Goal: Task Accomplishment & Management: Use online tool/utility

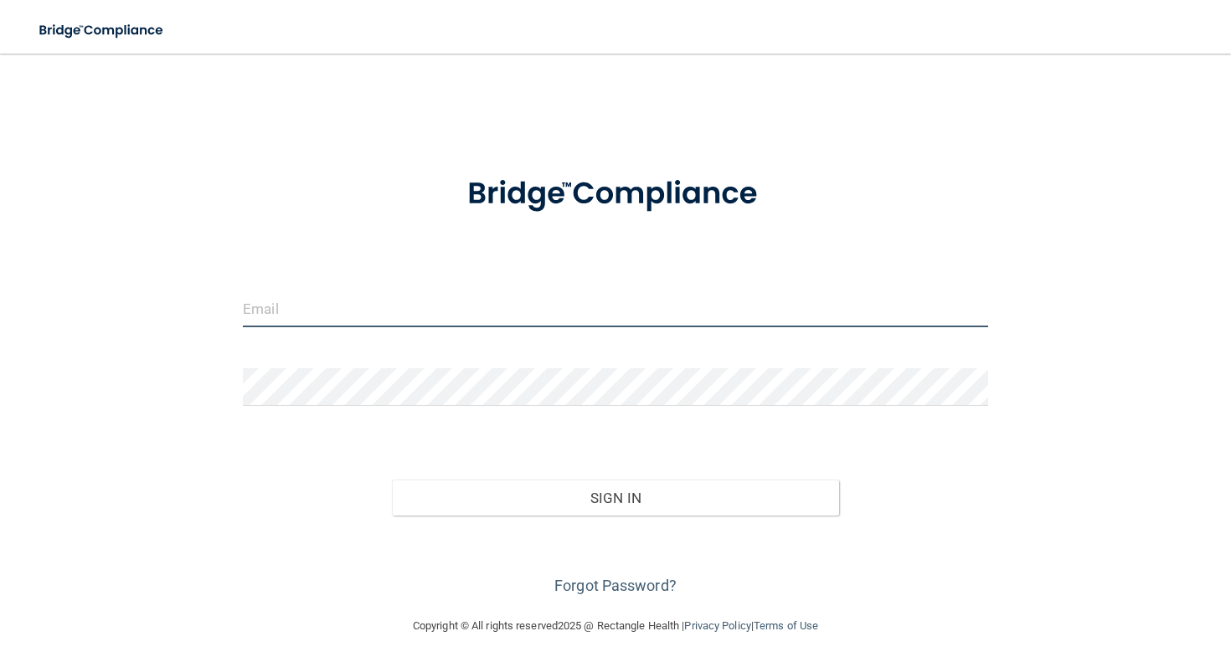
click at [528, 312] on input "email" at bounding box center [615, 309] width 745 height 38
type input "[EMAIL_ADDRESS][DOMAIN_NAME]"
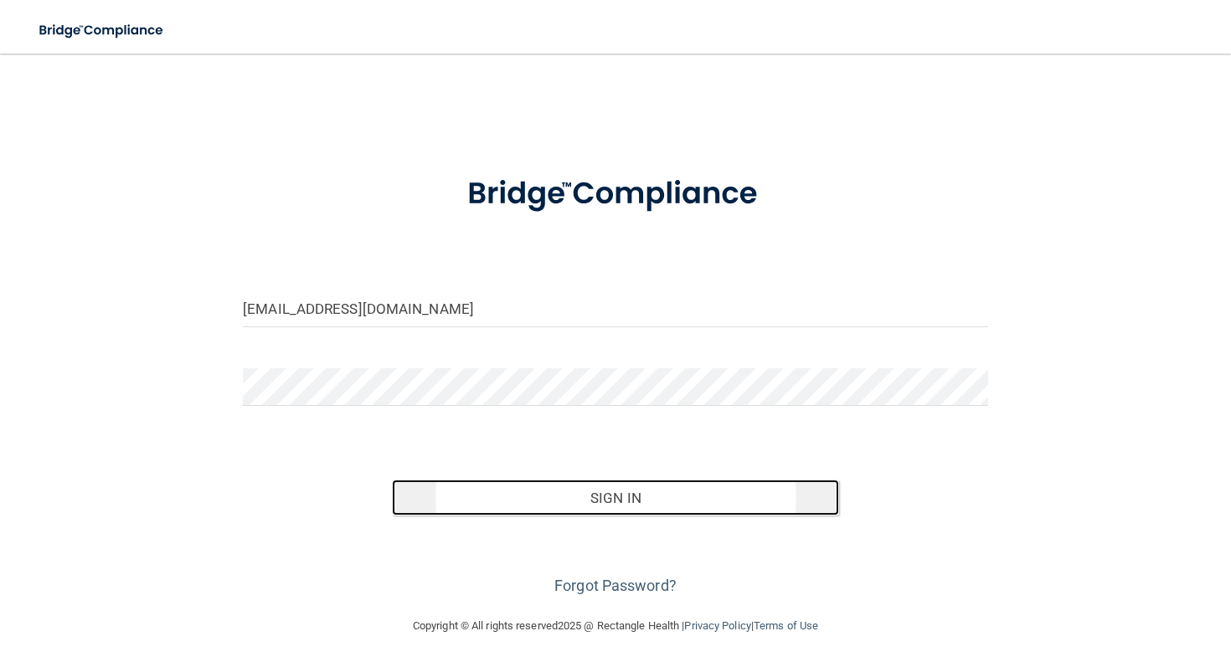
click at [579, 503] on button "Sign In" at bounding box center [615, 498] width 447 height 37
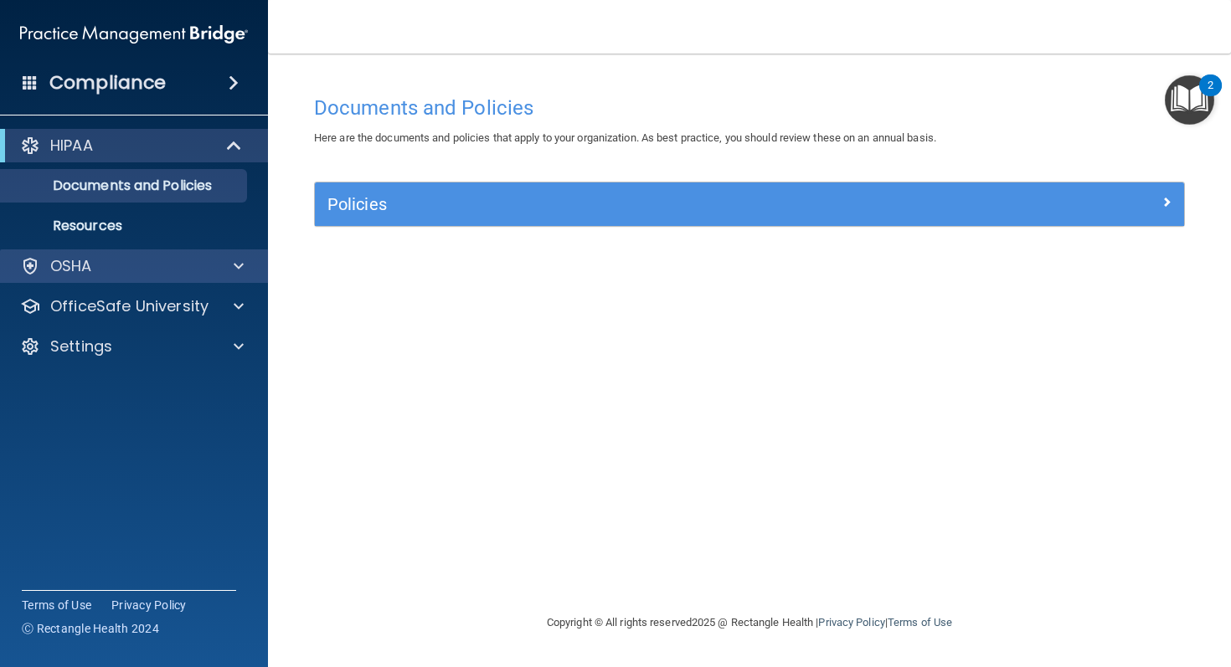
click at [191, 255] on div "OSHA" at bounding box center [134, 265] width 269 height 33
click at [247, 267] on div at bounding box center [236, 266] width 42 height 20
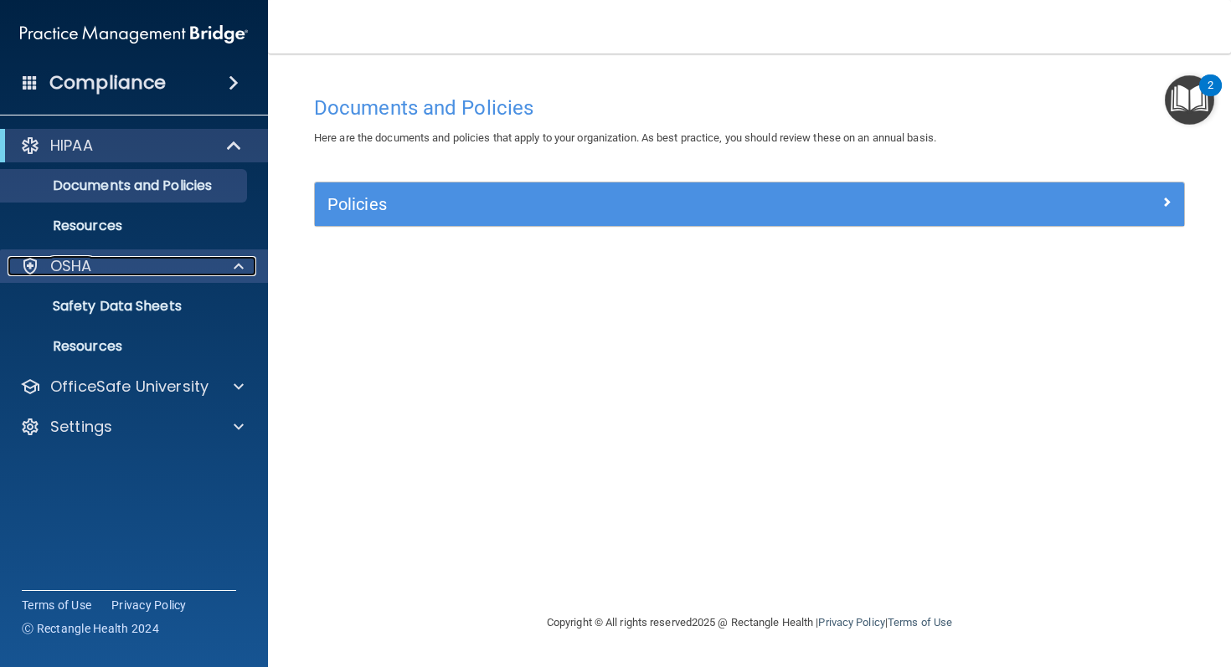
click at [67, 268] on p "OSHA" at bounding box center [71, 266] width 42 height 20
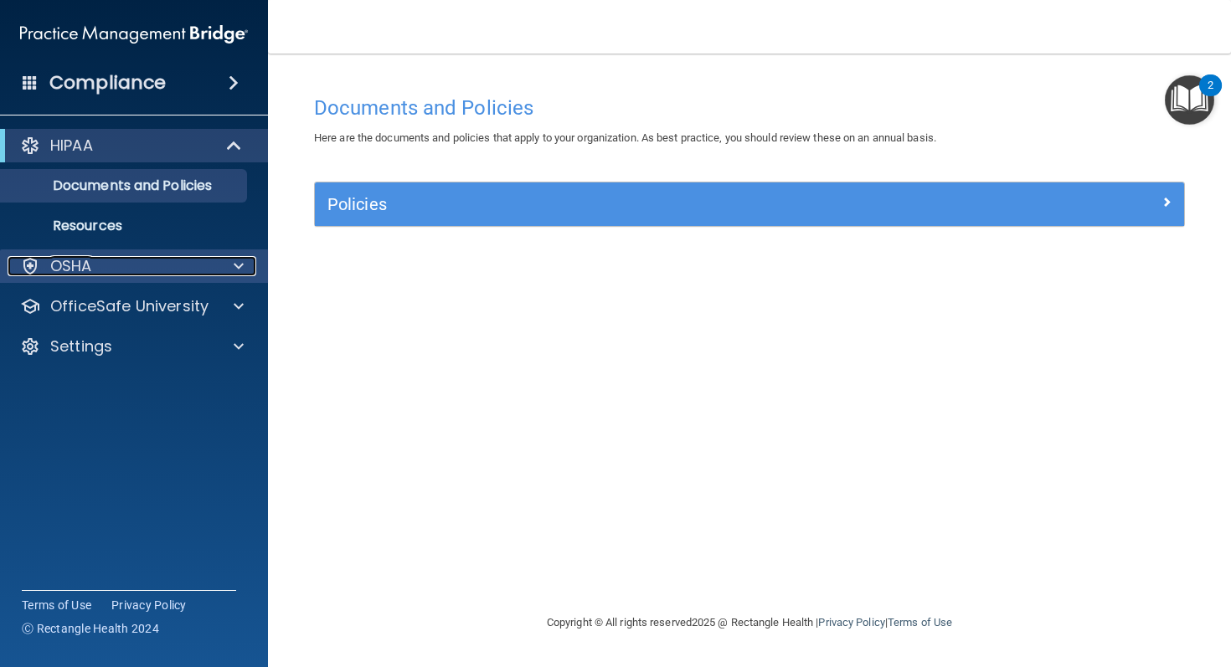
click at [23, 264] on div at bounding box center [30, 266] width 20 height 20
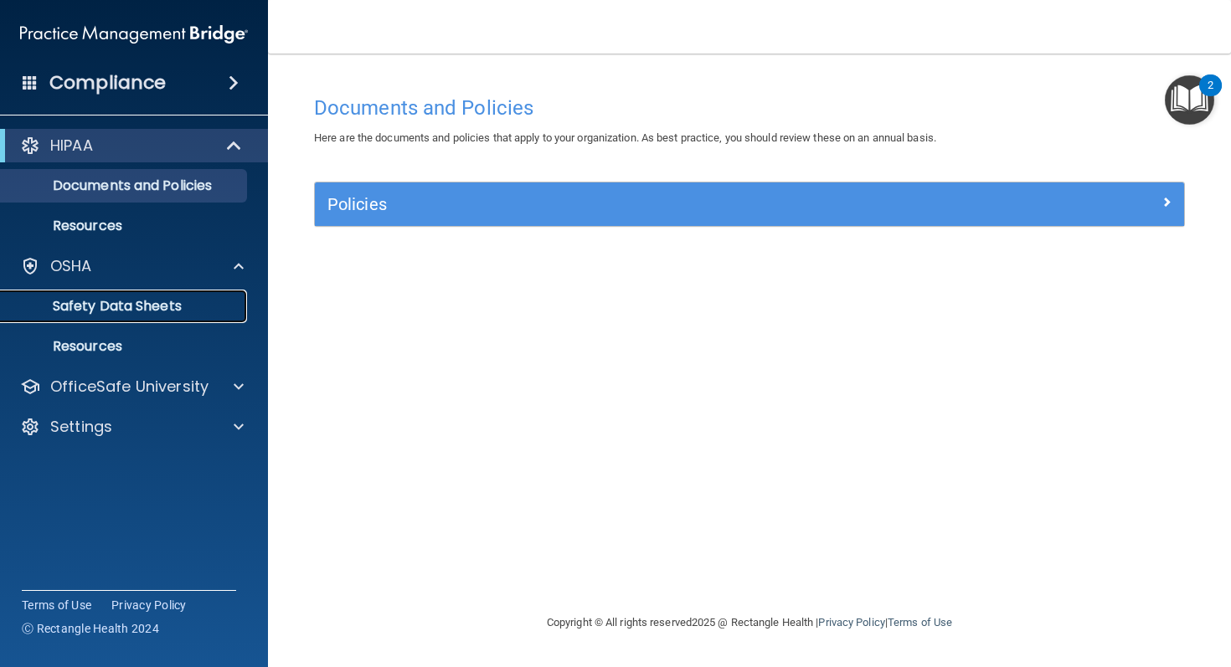
click at [103, 302] on p "Safety Data Sheets" at bounding box center [125, 306] width 229 height 17
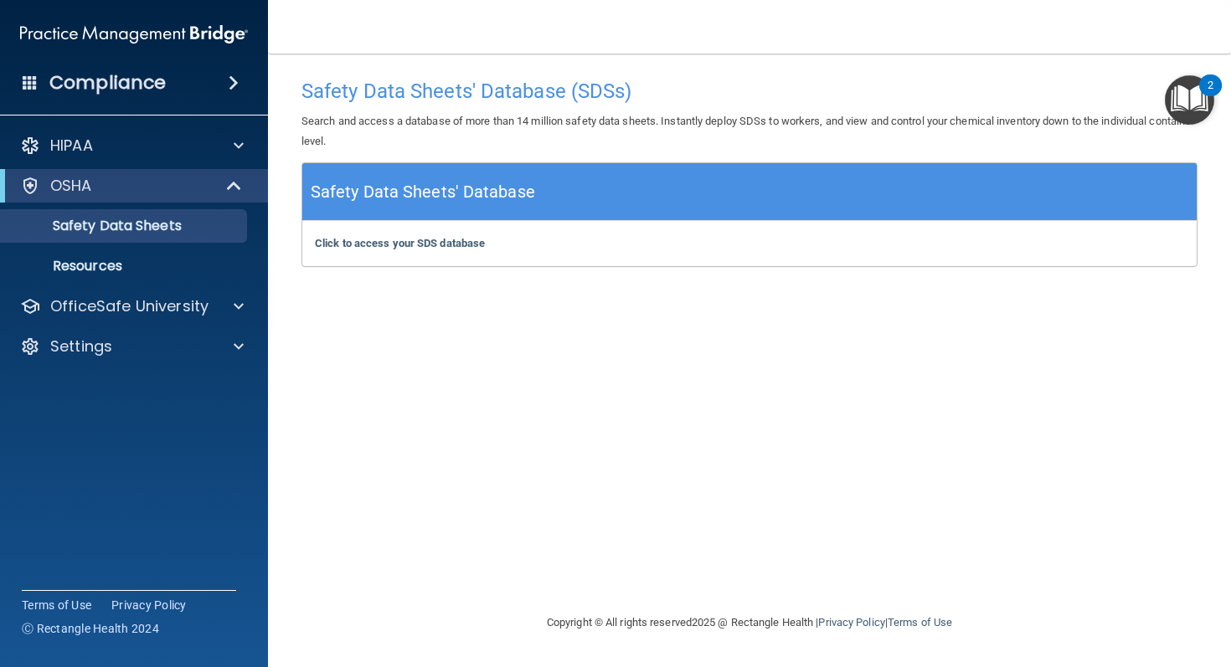
click at [1186, 105] on img "Open Resource Center, 2 new notifications" at bounding box center [1189, 99] width 49 height 49
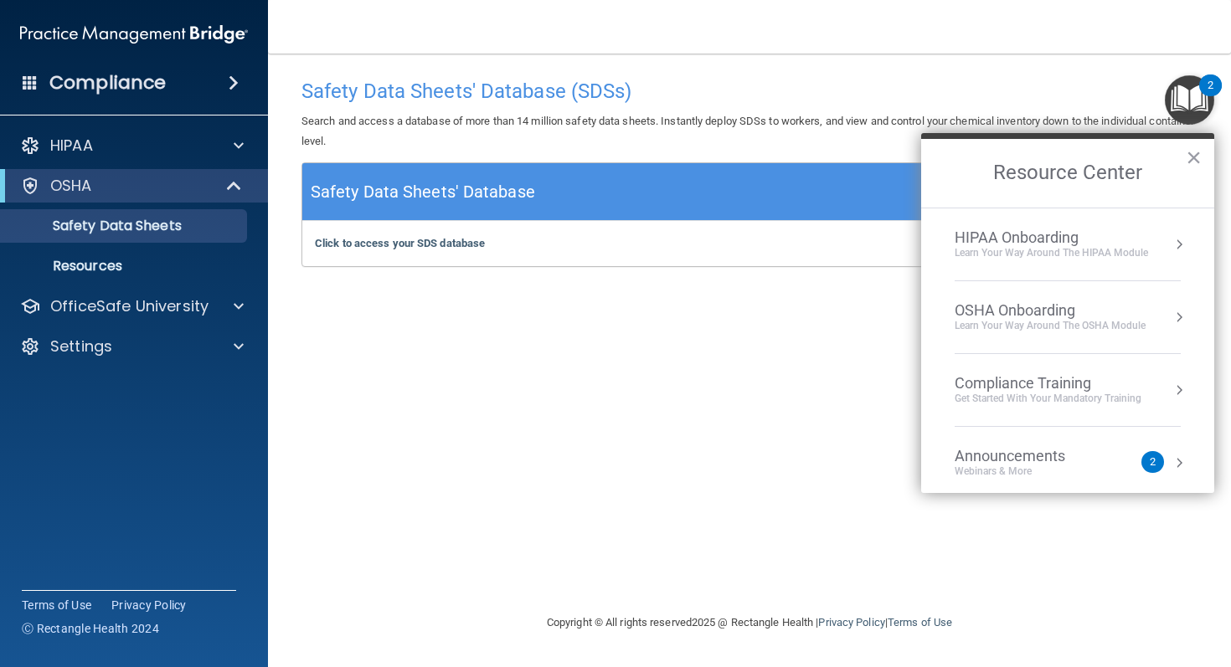
click at [1057, 456] on div "Announcements" at bounding box center [1026, 456] width 144 height 18
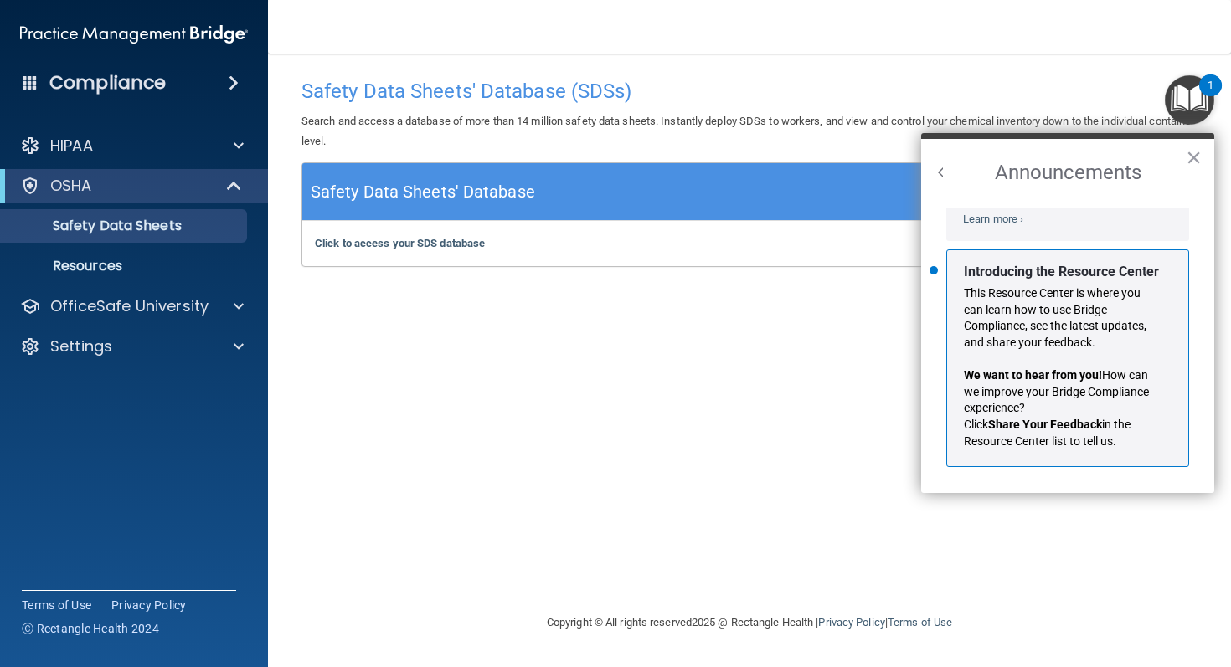
scroll to position [294, 0]
click at [939, 173] on button "Back to Resource Center Home" at bounding box center [941, 172] width 17 height 17
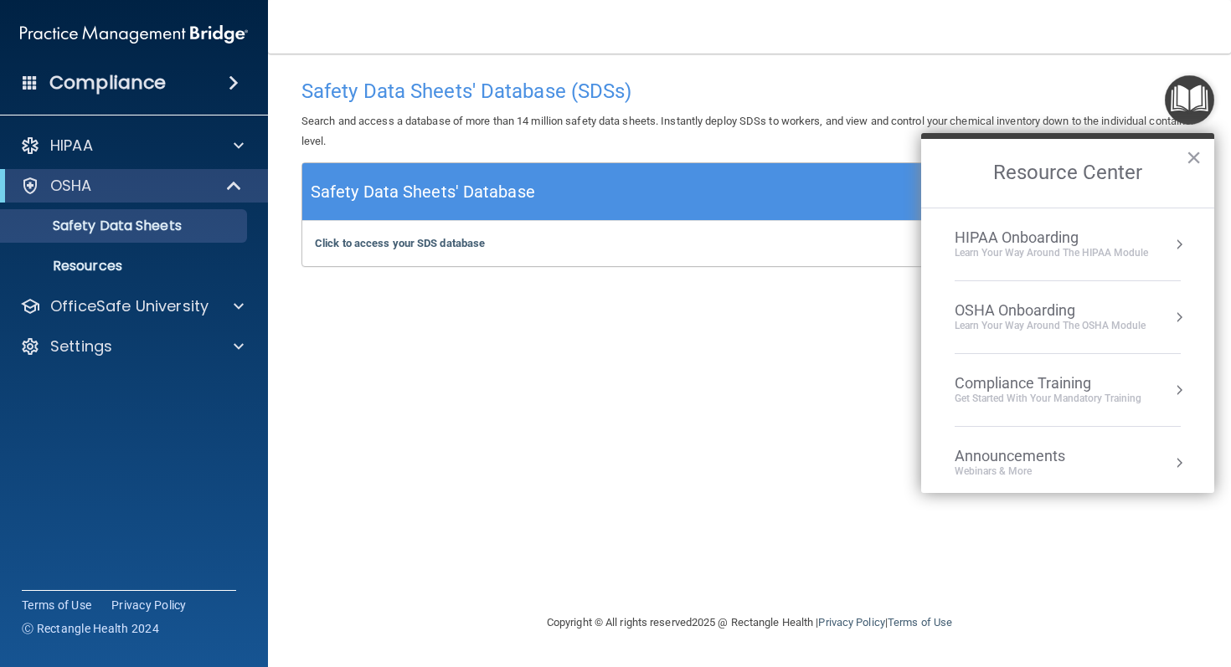
click at [1061, 327] on div "Learn your way around the OSHA module" at bounding box center [1049, 326] width 191 height 14
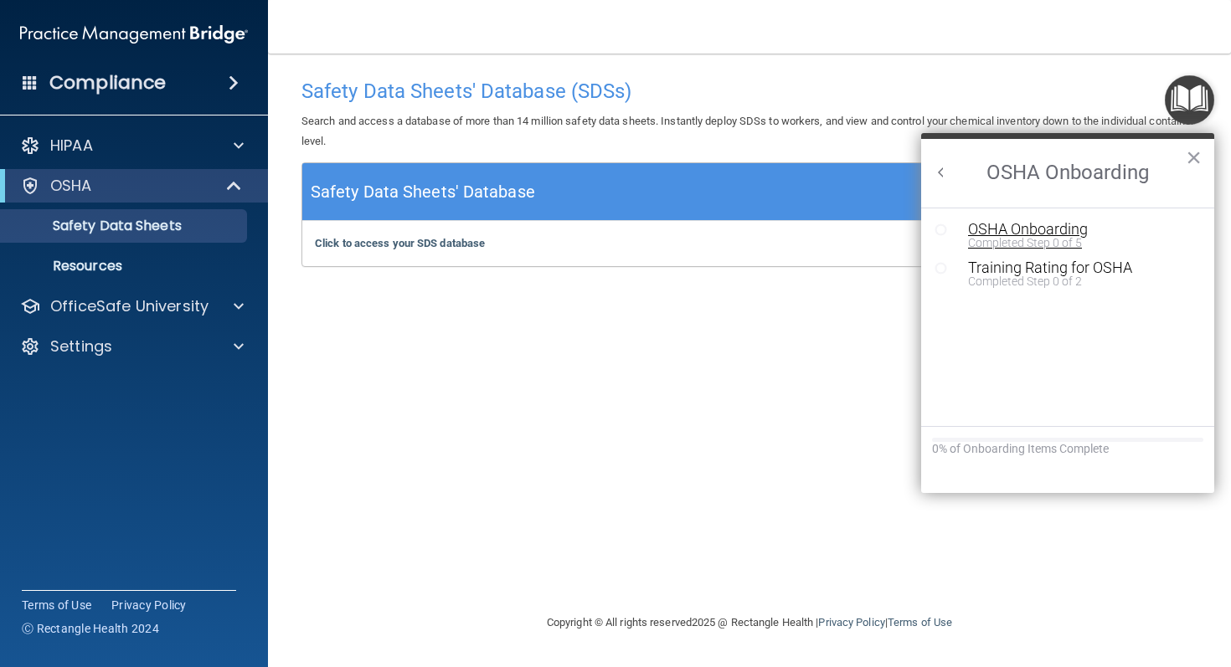
click at [1034, 242] on div "Completed Step 0 of 5" at bounding box center [1080, 243] width 224 height 12
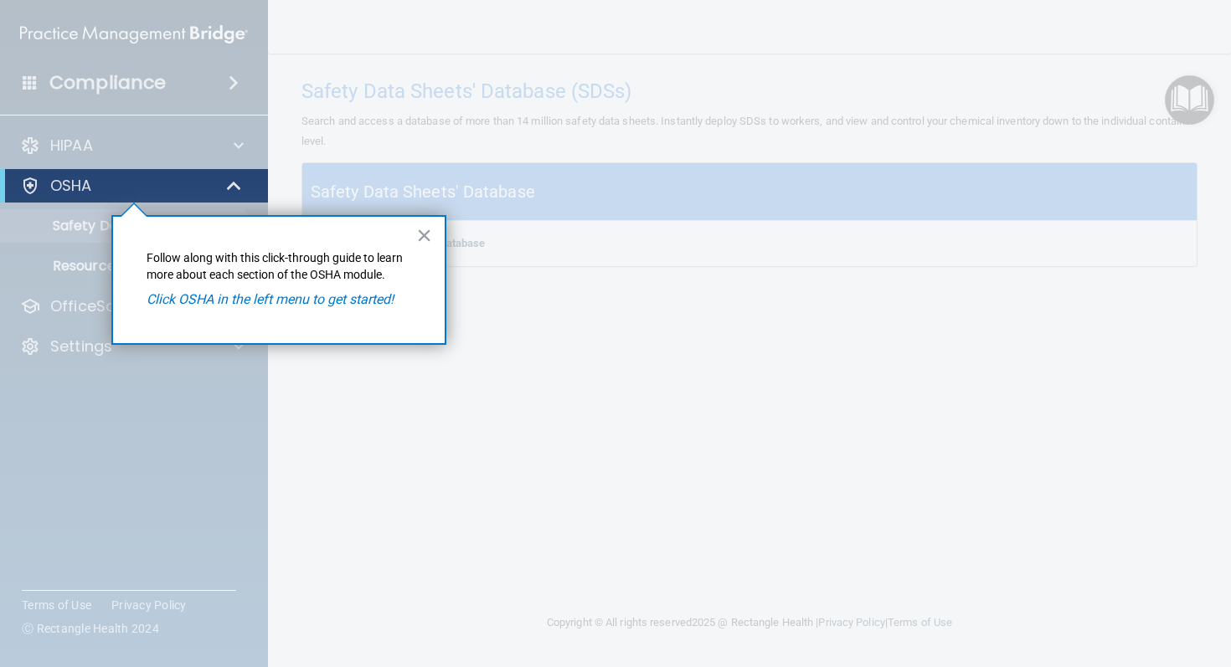
click at [327, 295] on em "Click OSHA in the left menu to get started!" at bounding box center [270, 299] width 247 height 16
click at [327, 307] on em "Click OSHA in the left menu to get started!" at bounding box center [270, 299] width 247 height 16
click at [417, 240] on button "×" at bounding box center [424, 235] width 16 height 27
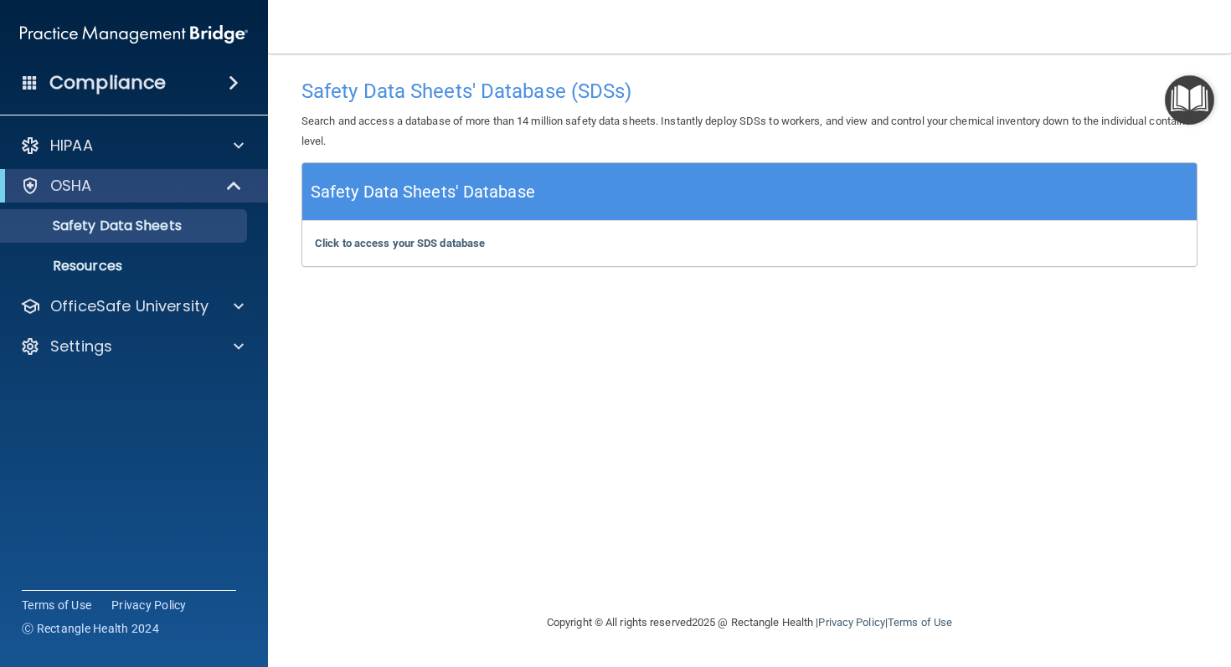
click at [1204, 105] on img "Open Resource Center" at bounding box center [1189, 99] width 49 height 49
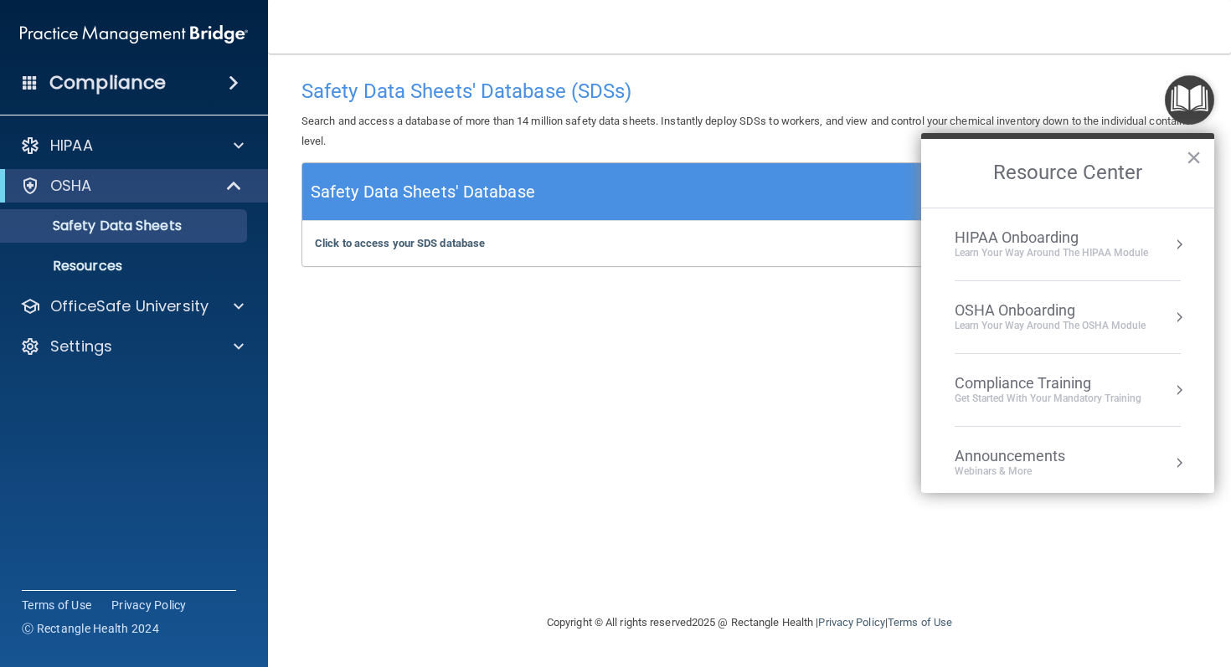
click at [1110, 328] on div "Learn your way around the OSHA module" at bounding box center [1049, 326] width 191 height 14
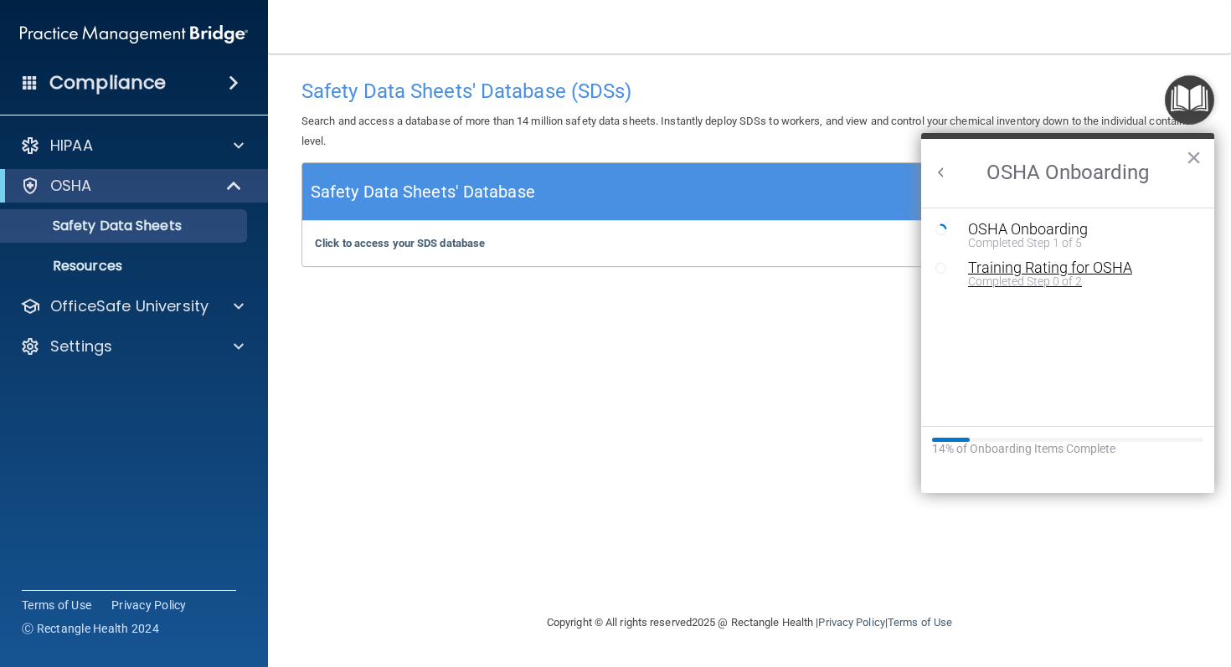
click at [1058, 268] on div "Training Rating for OSHA" at bounding box center [1080, 267] width 224 height 15
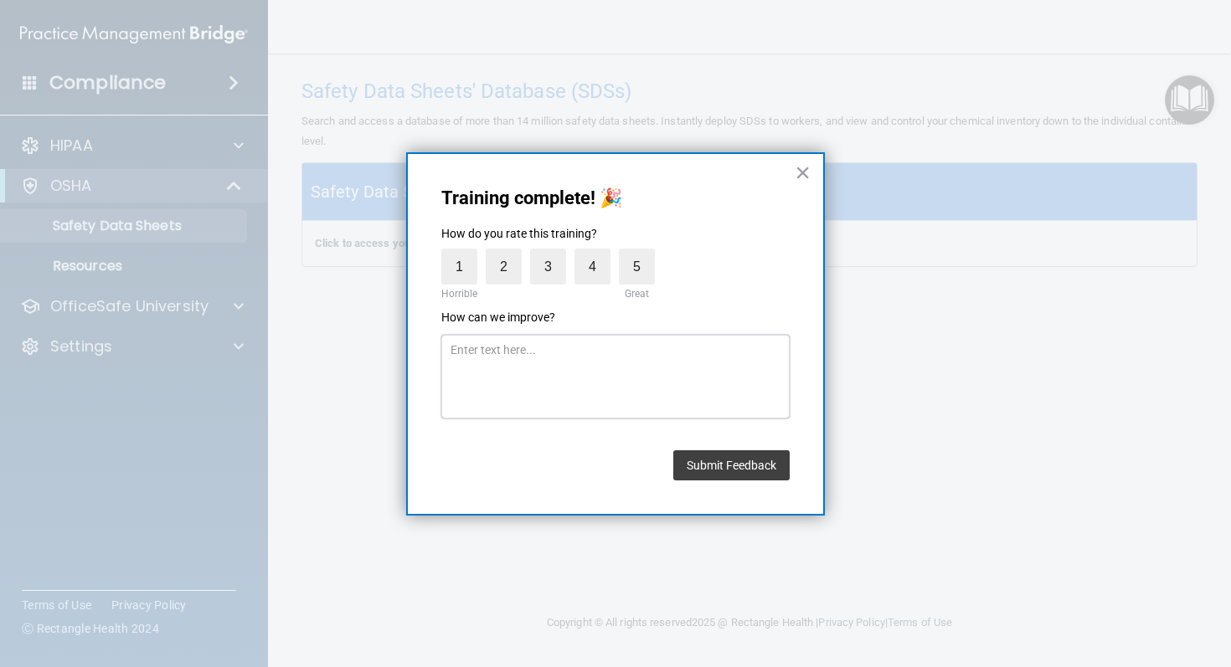
click at [694, 376] on textarea at bounding box center [615, 377] width 348 height 84
click at [549, 266] on label "3" at bounding box center [548, 267] width 36 height 36
click at [509, 253] on input "3" at bounding box center [509, 253] width 0 height 0
click at [691, 455] on button "Submit Feedback" at bounding box center [731, 465] width 116 height 30
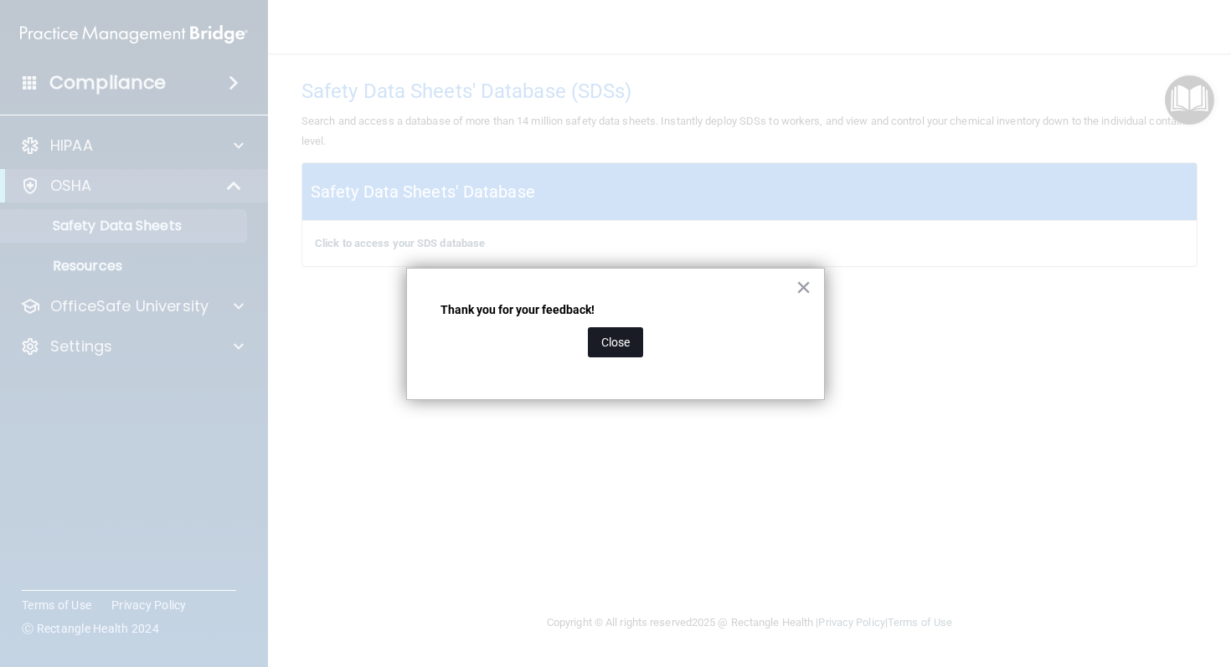
click at [620, 347] on button "Close" at bounding box center [615, 342] width 55 height 30
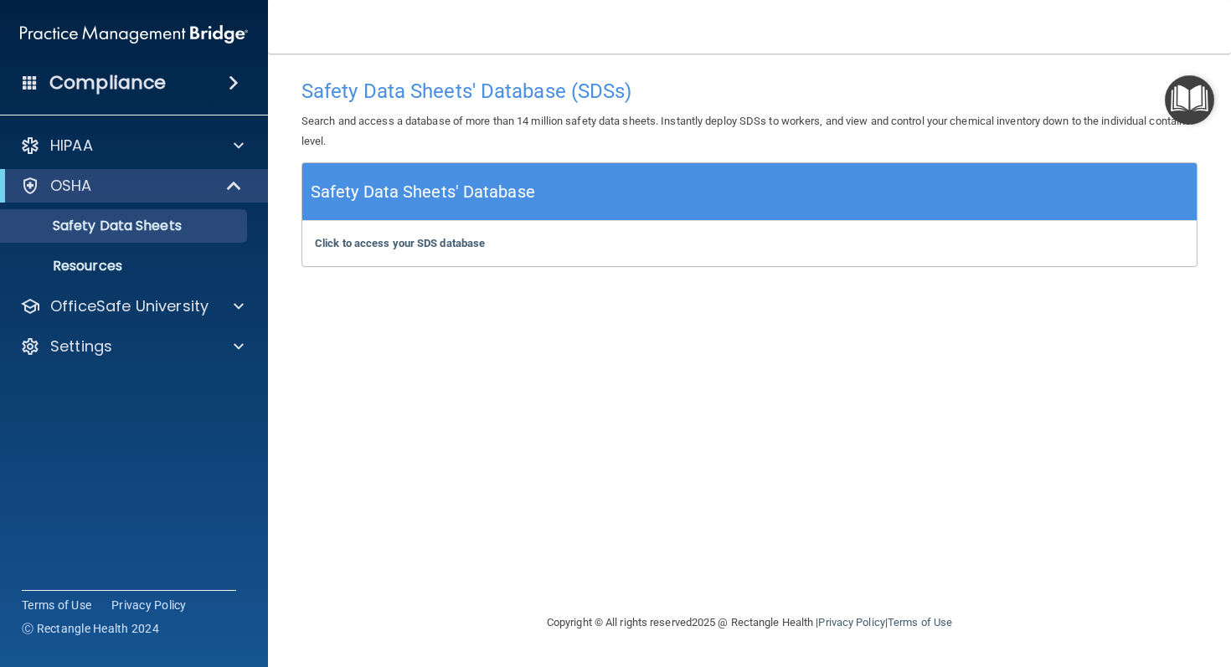
click at [1206, 100] on img "Open Resource Center" at bounding box center [1189, 99] width 49 height 49
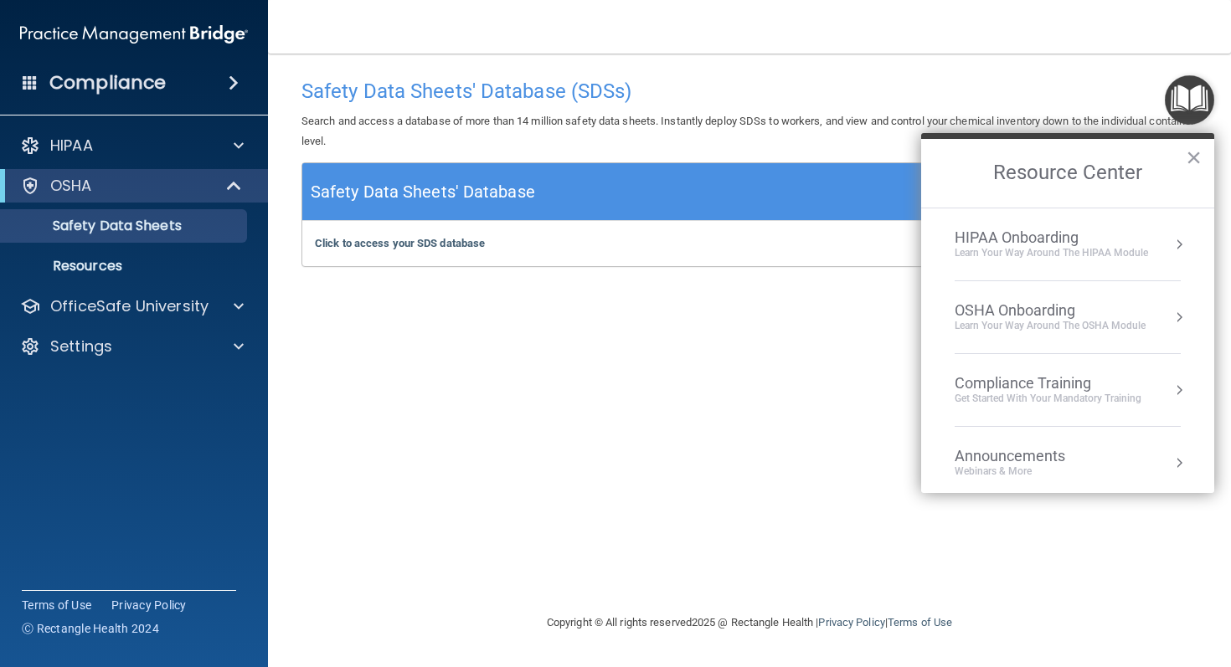
click at [1192, 100] on img "Open Resource Center" at bounding box center [1189, 99] width 49 height 49
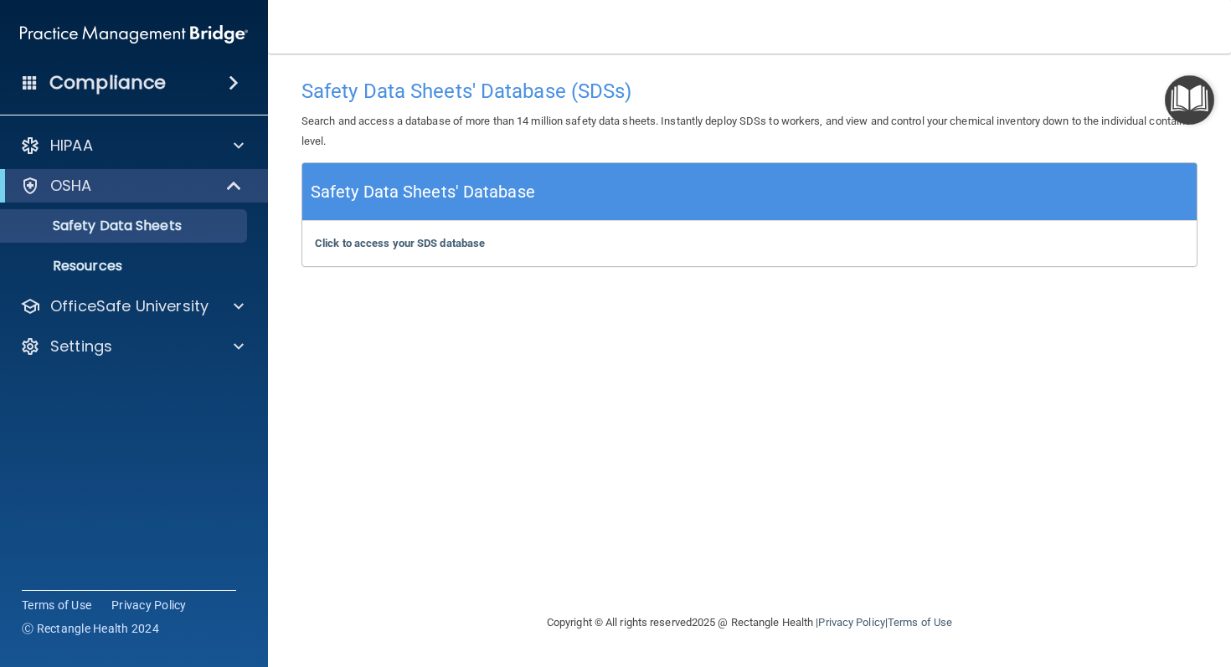
click at [1192, 100] on img "Open Resource Center" at bounding box center [1189, 99] width 49 height 49
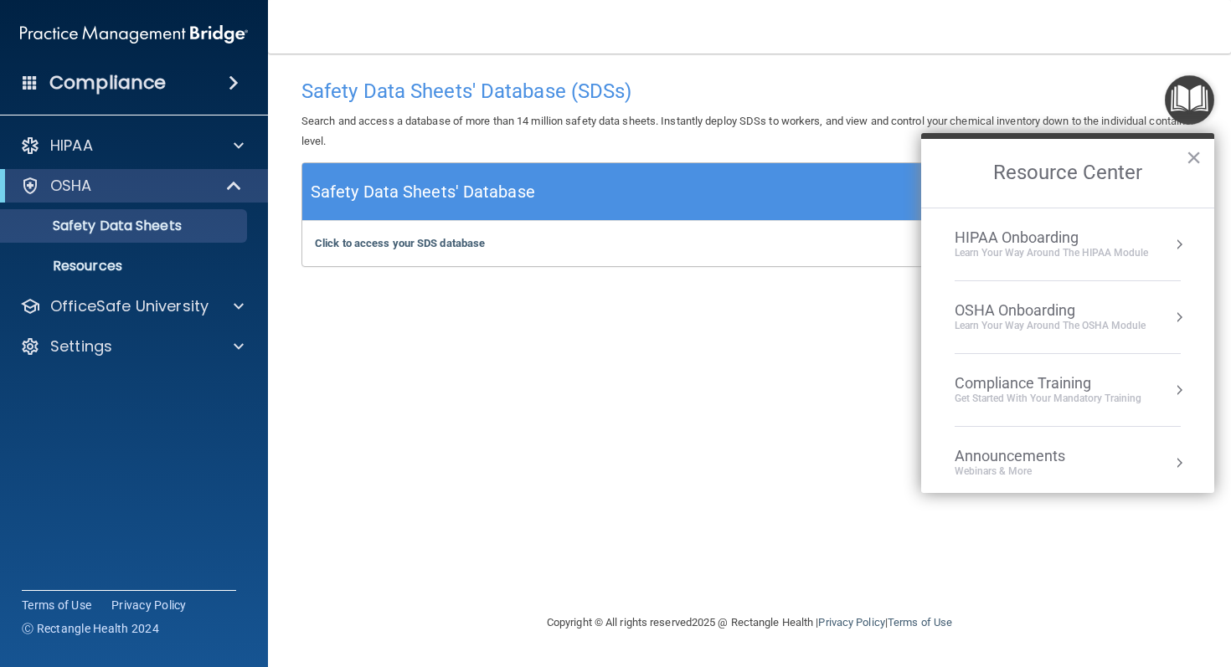
click at [1065, 315] on div "OSHA Onboarding" at bounding box center [1049, 310] width 191 height 18
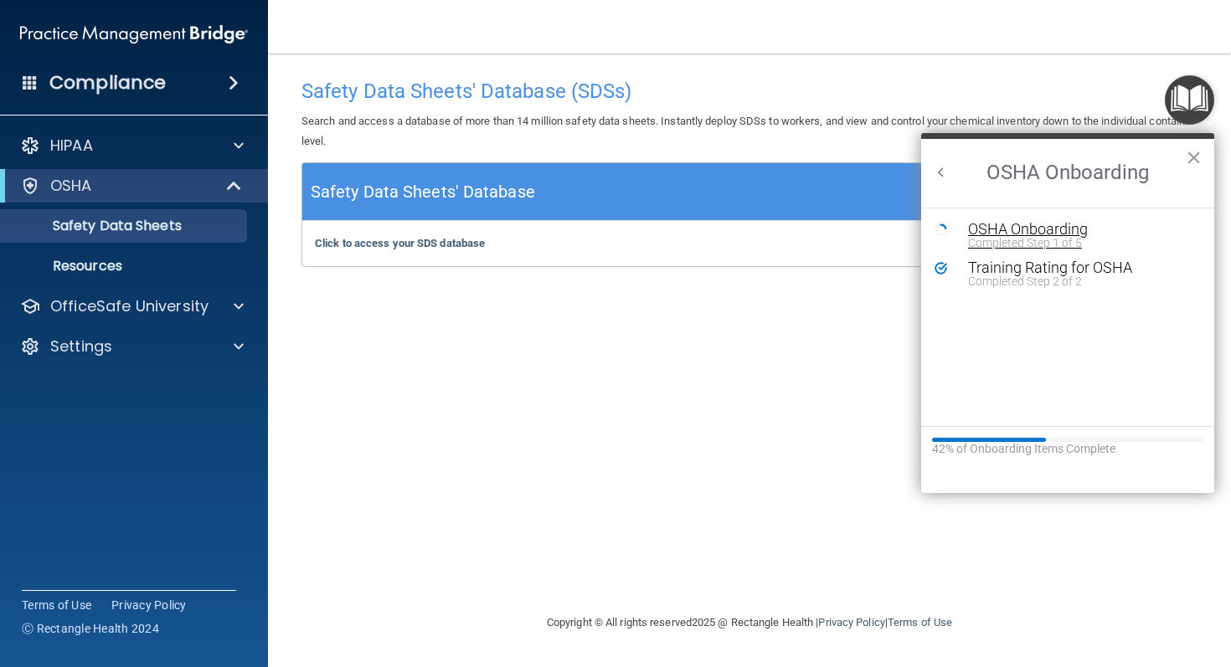
click at [1052, 247] on div "Completed Step 1 of 5" at bounding box center [1080, 243] width 224 height 12
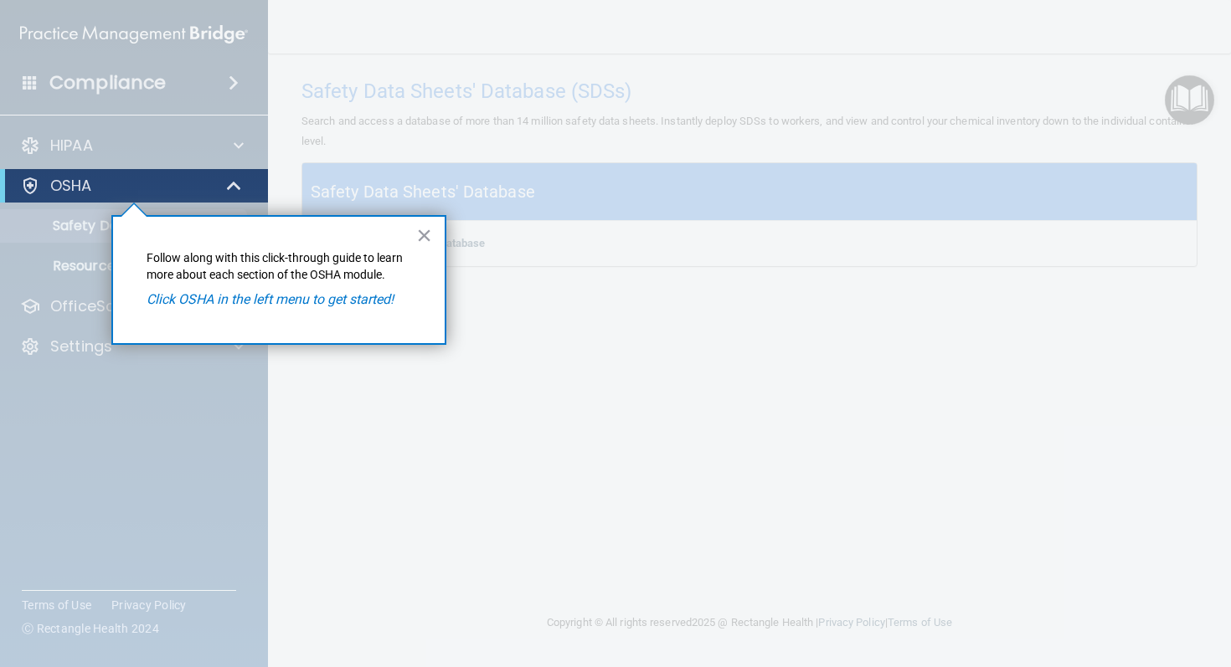
click at [320, 301] on em "Click OSHA in the left menu to get started!" at bounding box center [270, 299] width 247 height 16
click at [213, 282] on p "Follow along with this click-through guide to learn more about each section of …" at bounding box center [279, 266] width 265 height 33
click at [416, 244] on button "×" at bounding box center [424, 235] width 16 height 27
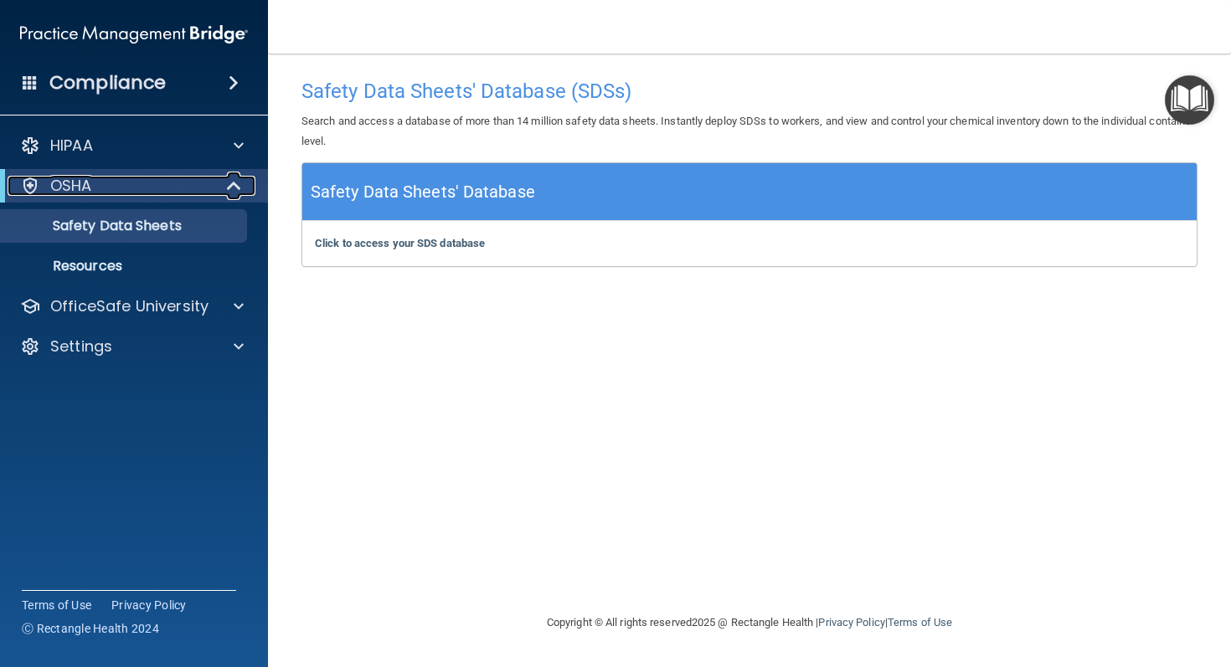
click at [51, 186] on p "OSHA" at bounding box center [71, 186] width 42 height 20
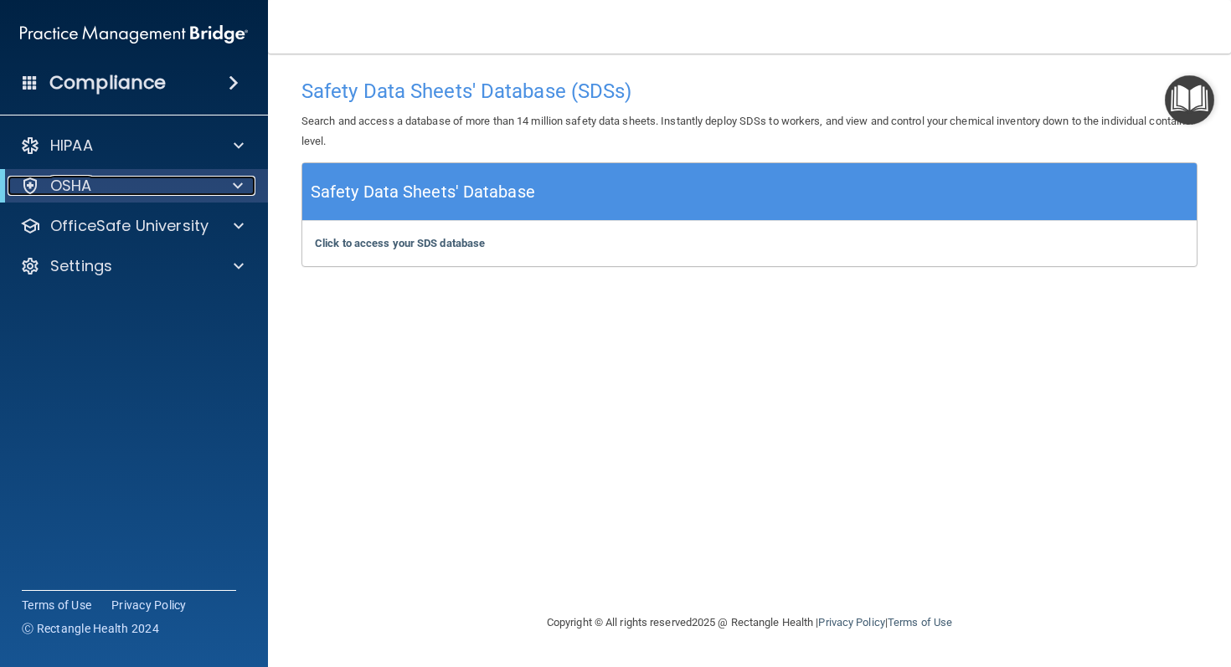
click at [33, 181] on div at bounding box center [30, 186] width 20 height 20
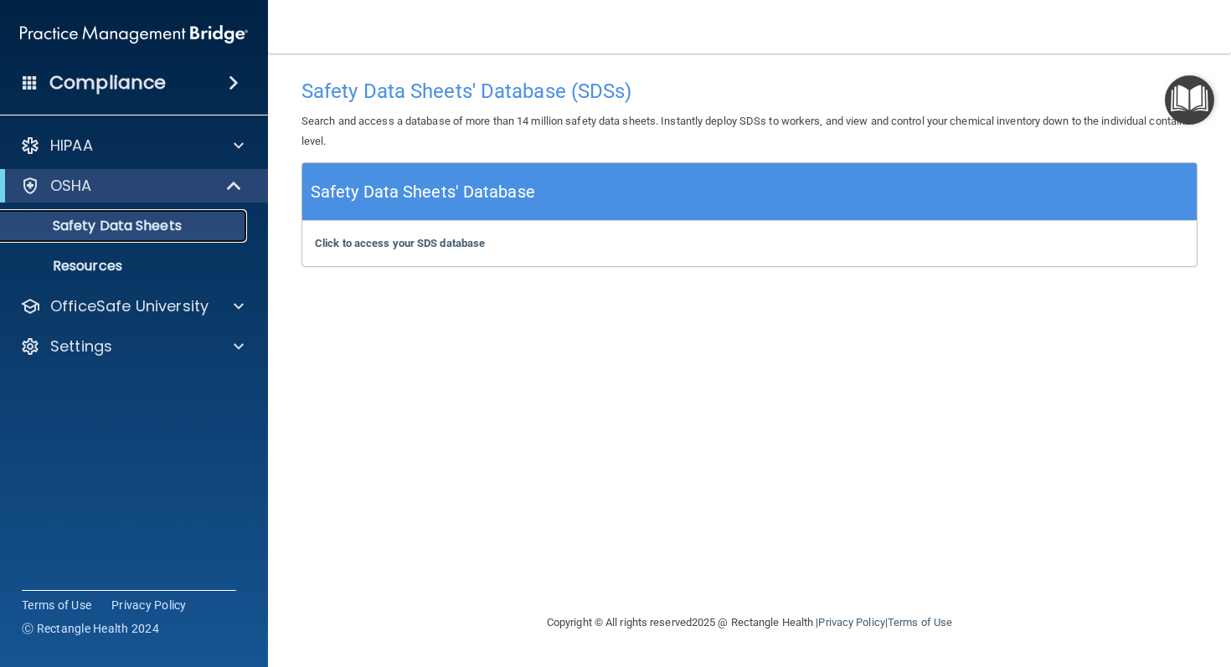
click at [86, 229] on p "Safety Data Sheets" at bounding box center [125, 226] width 229 height 17
click at [413, 246] on b "Click to access your SDS database" at bounding box center [400, 243] width 170 height 13
click at [30, 188] on div at bounding box center [30, 186] width 20 height 20
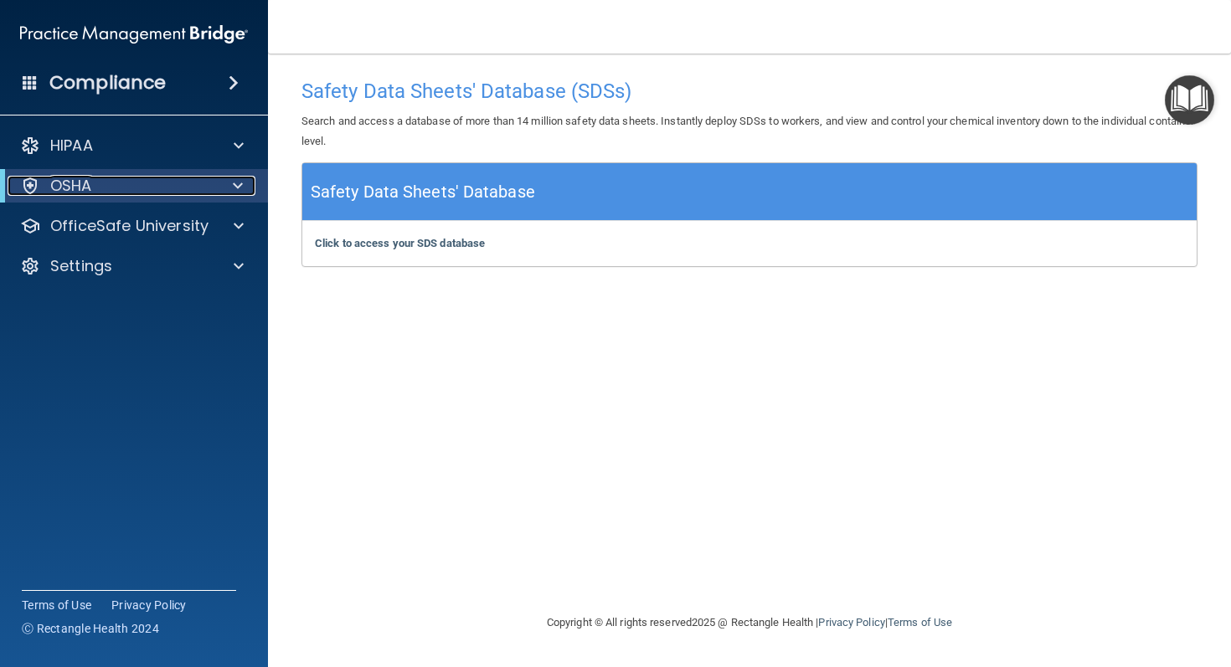
click at [30, 188] on div at bounding box center [30, 186] width 20 height 20
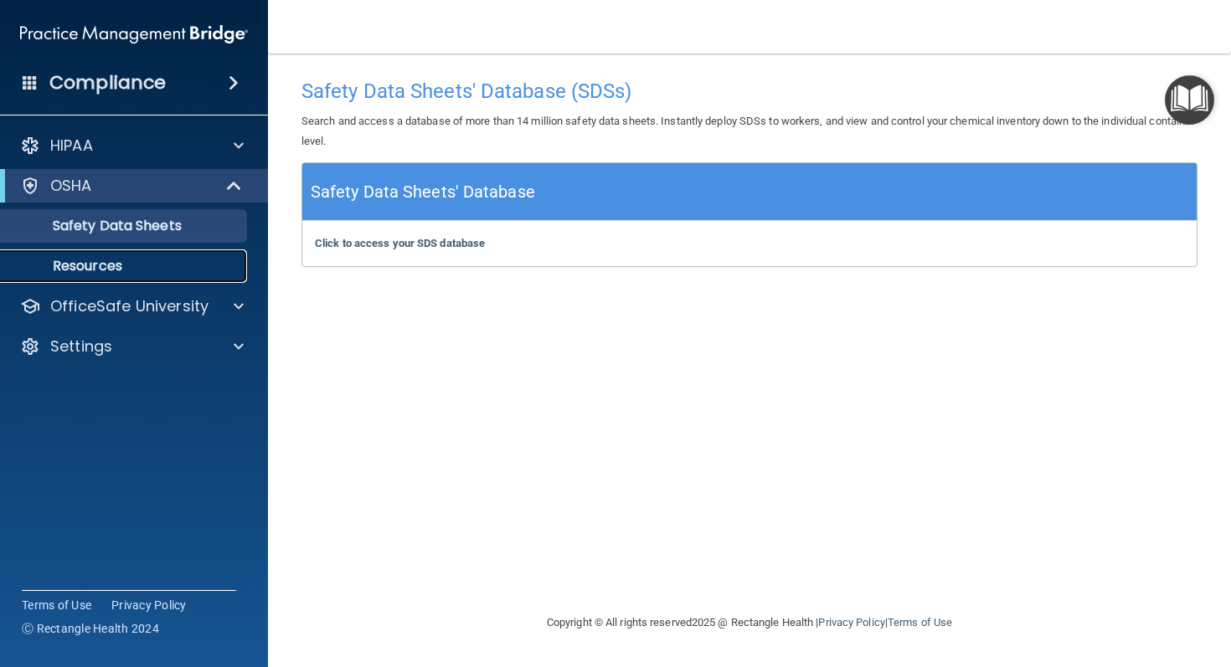
click at [63, 265] on p "Resources" at bounding box center [125, 266] width 229 height 17
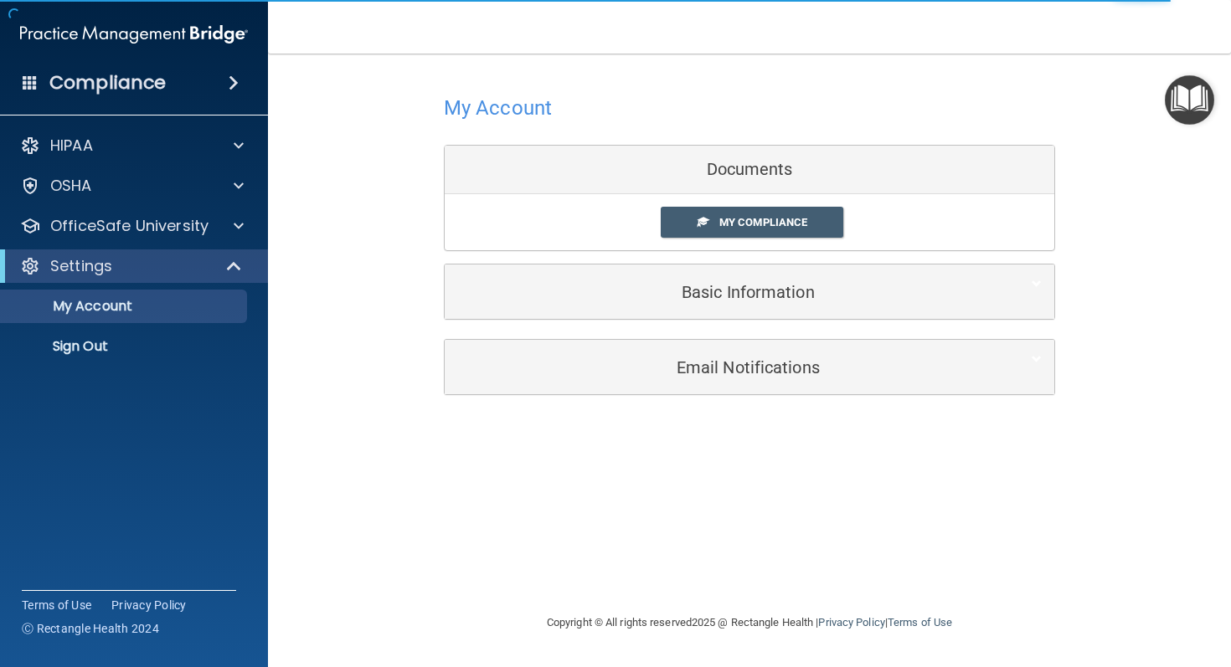
click at [1172, 111] on img "Open Resource Center" at bounding box center [1189, 99] width 49 height 49
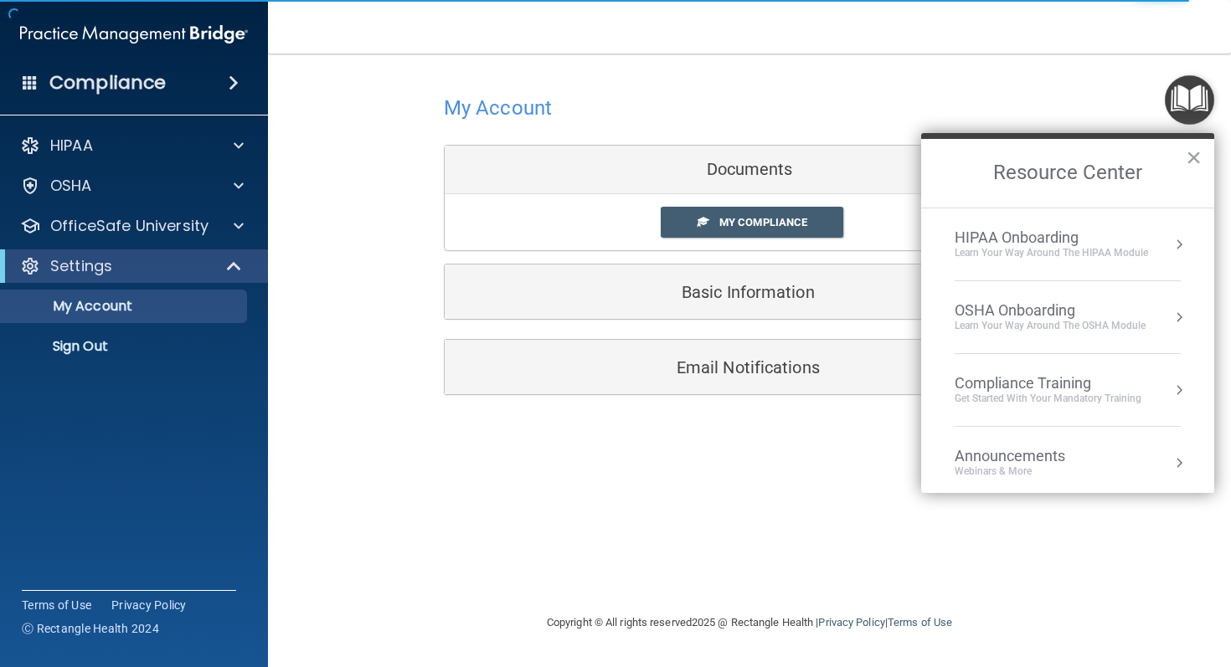
click at [1056, 316] on div "OSHA Onboarding" at bounding box center [1049, 310] width 191 height 18
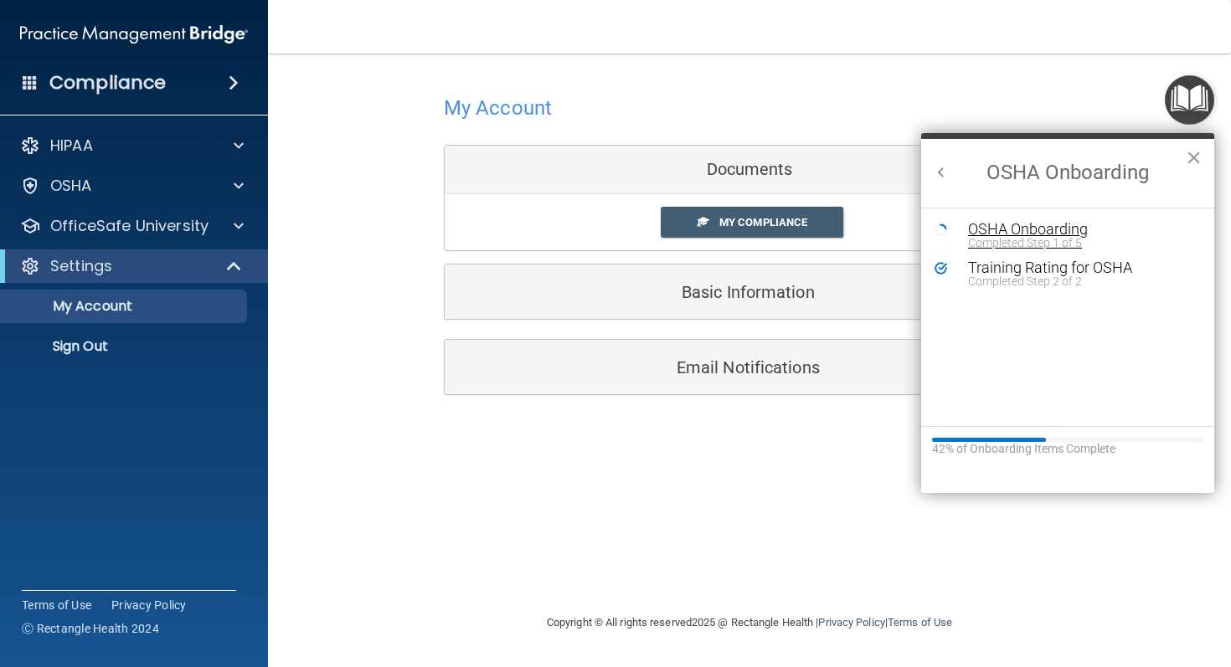
click at [1045, 237] on div "Completed Step 1 of 5" at bounding box center [1080, 243] width 224 height 12
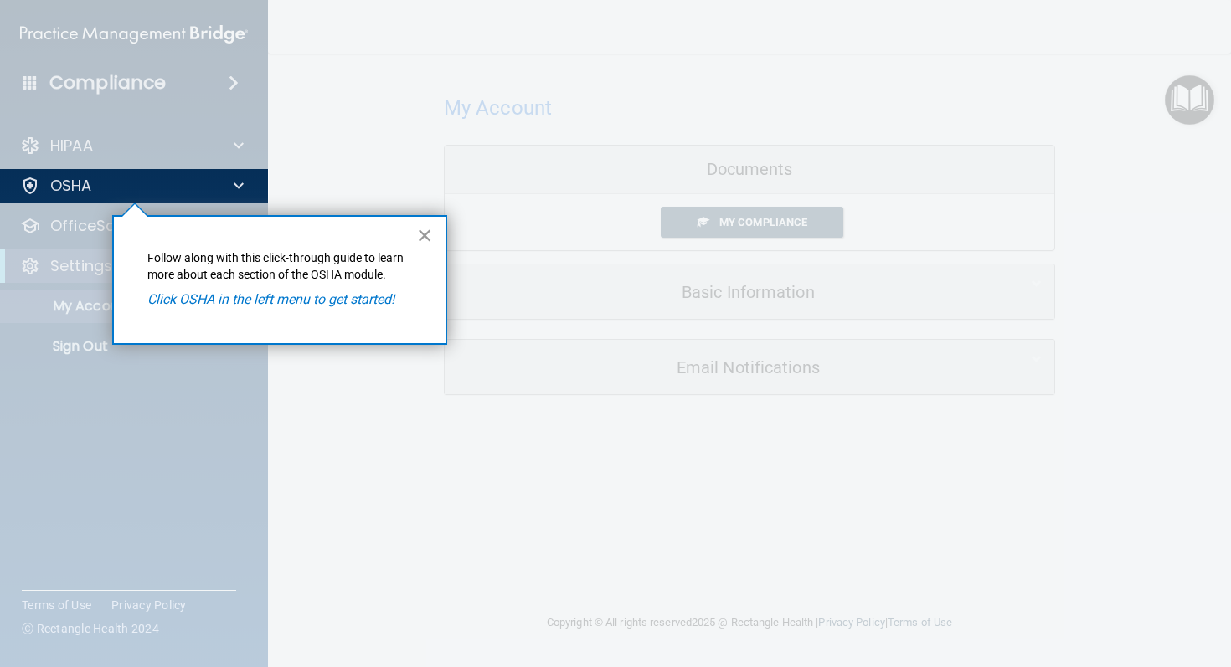
click at [426, 236] on button "×" at bounding box center [425, 235] width 16 height 27
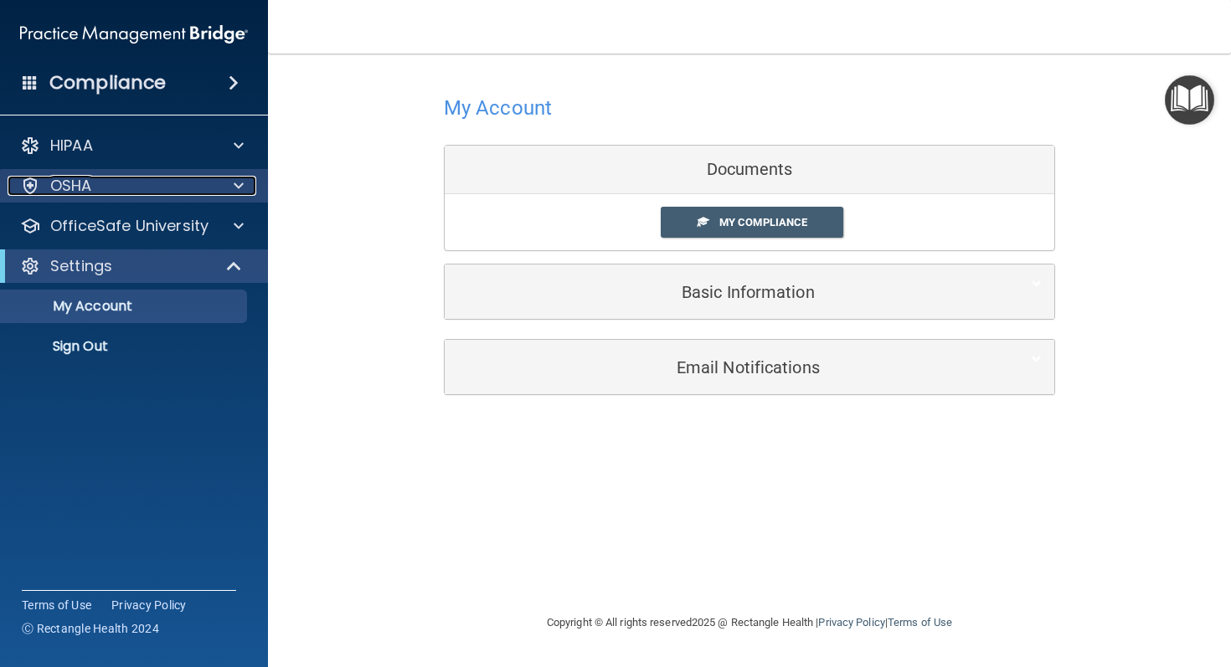
click at [19, 178] on div "OSHA" at bounding box center [112, 186] width 208 height 20
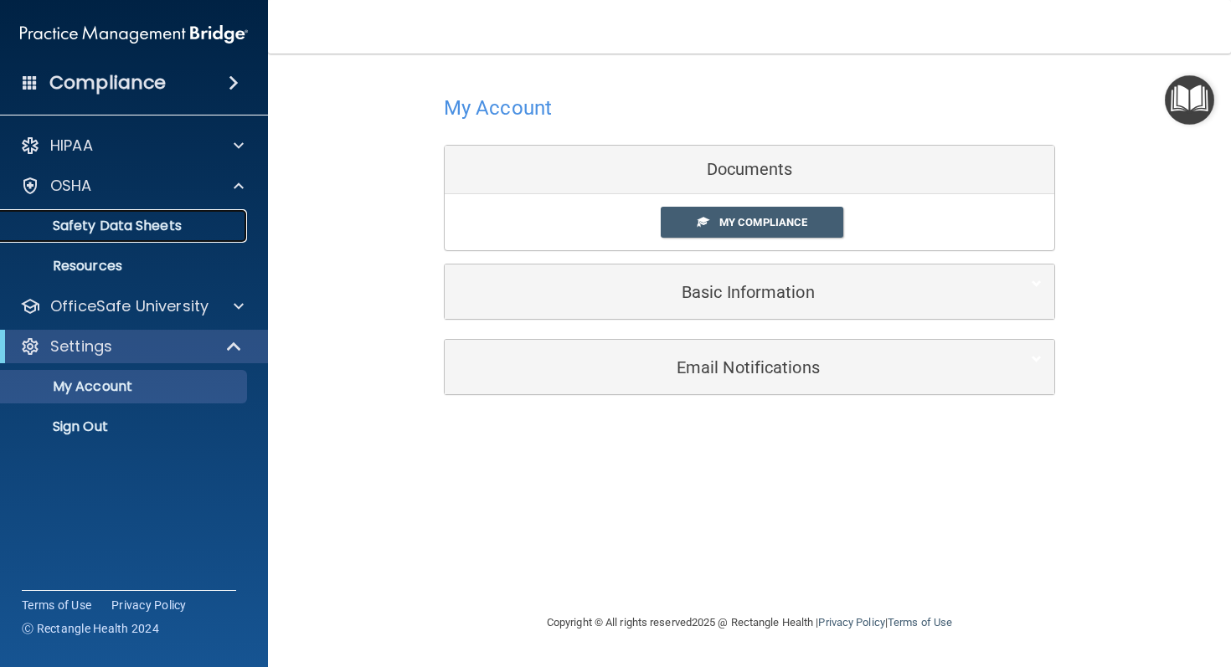
click at [87, 227] on p "Safety Data Sheets" at bounding box center [125, 226] width 229 height 17
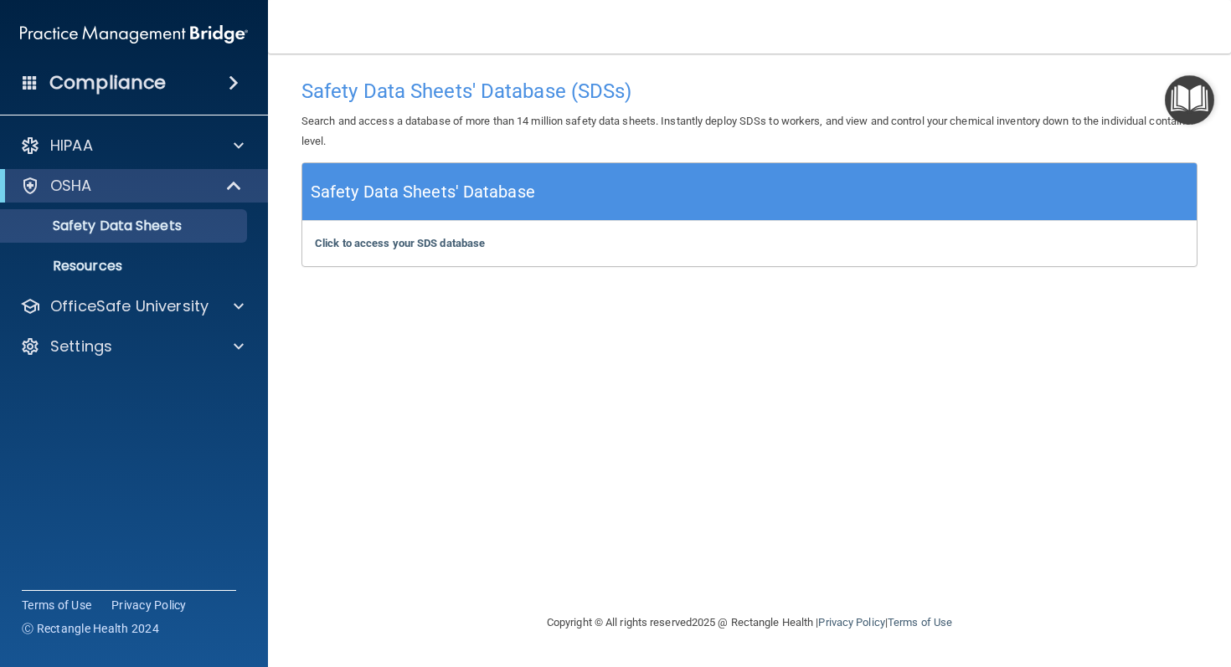
click at [382, 251] on div "Click to access your SDS database Click to access your SDS database" at bounding box center [749, 243] width 894 height 45
click at [383, 244] on b "Click to access your SDS database" at bounding box center [400, 243] width 170 height 13
click at [244, 316] on div at bounding box center [236, 306] width 42 height 20
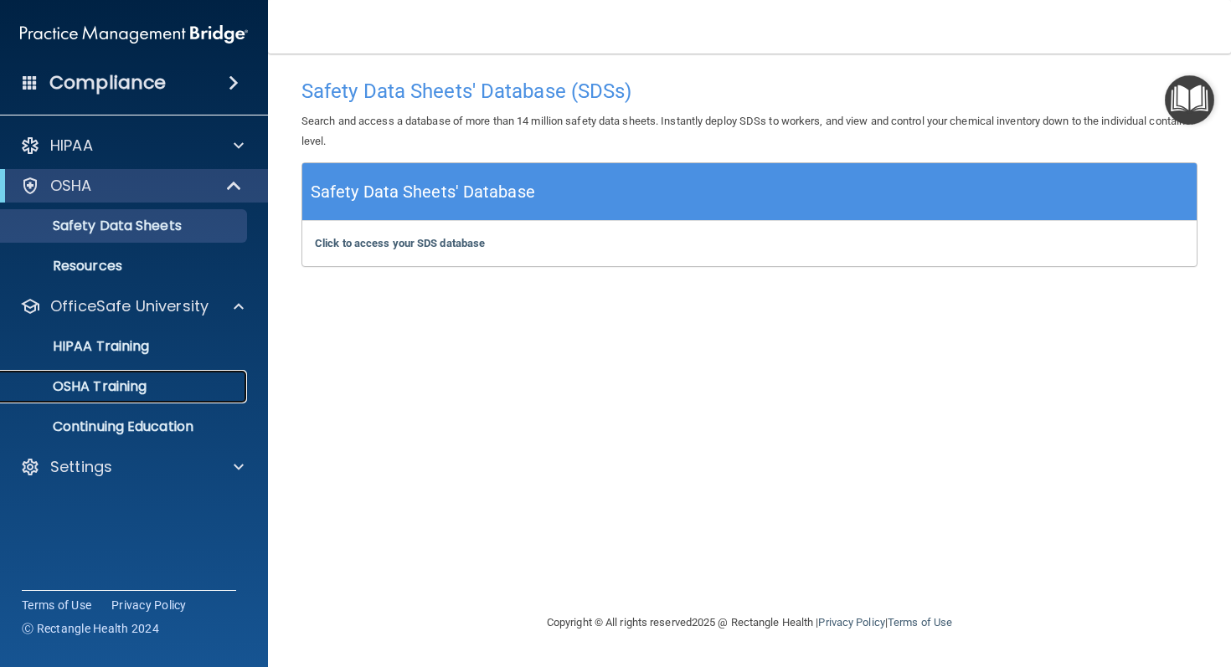
click at [141, 389] on p "OSHA Training" at bounding box center [79, 386] width 136 height 17
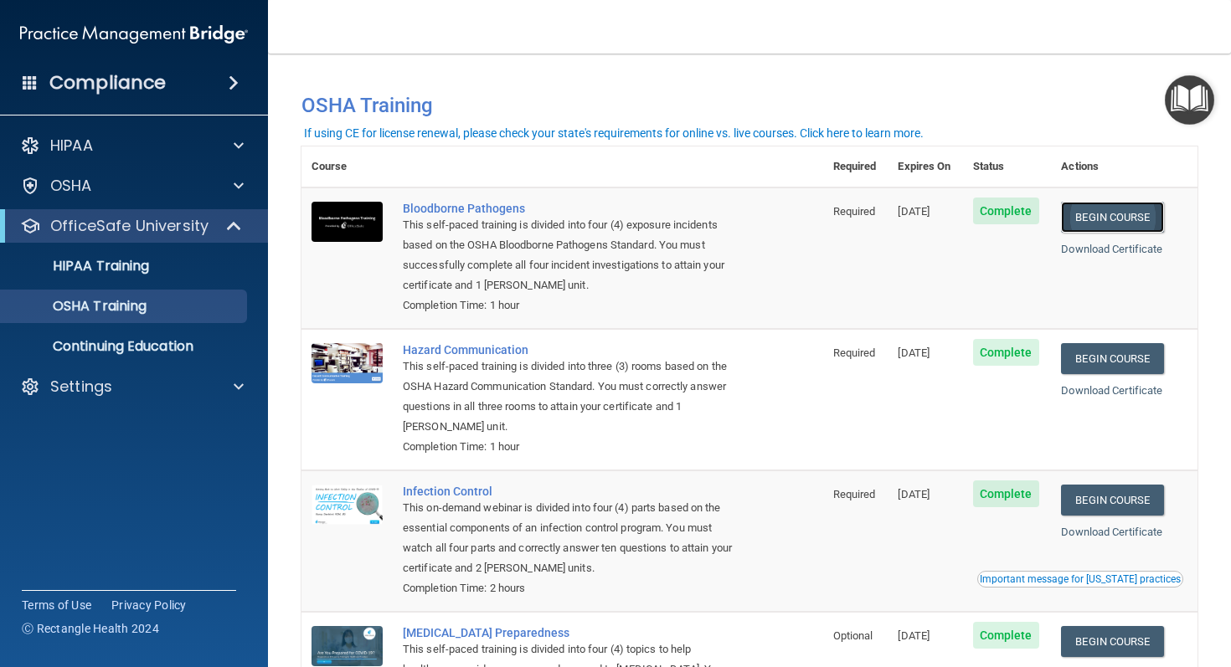
click at [1102, 213] on link "Begin Course" at bounding box center [1112, 217] width 102 height 31
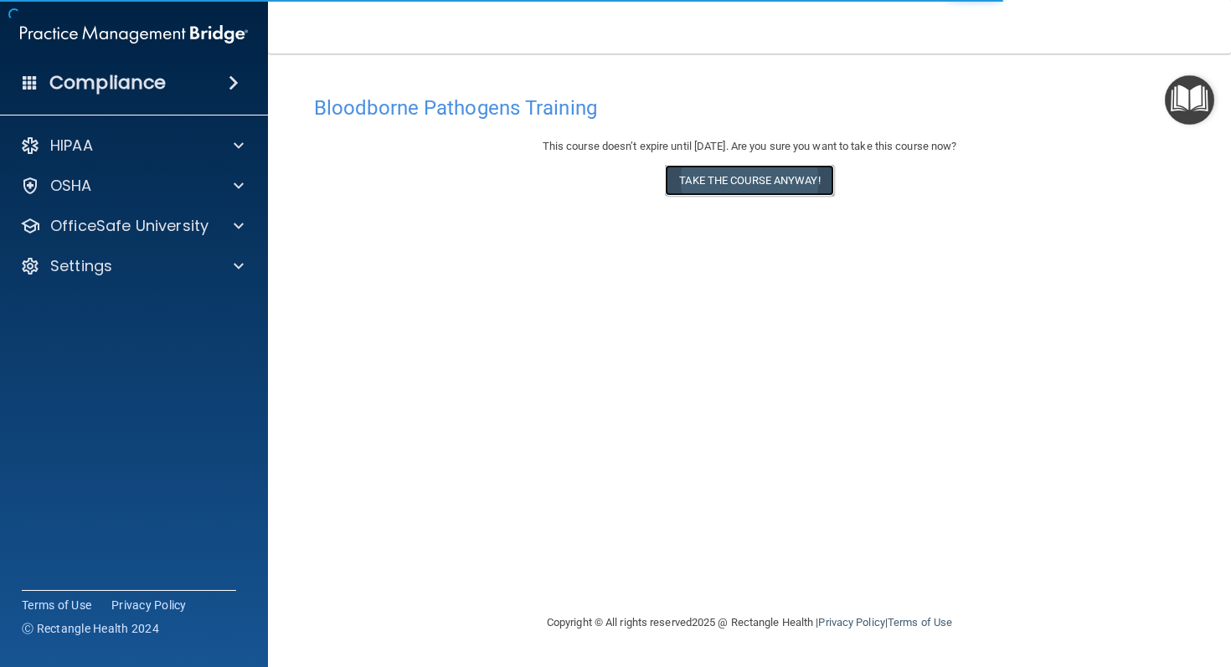
click at [773, 181] on button "Take the course anyway!" at bounding box center [749, 180] width 168 height 31
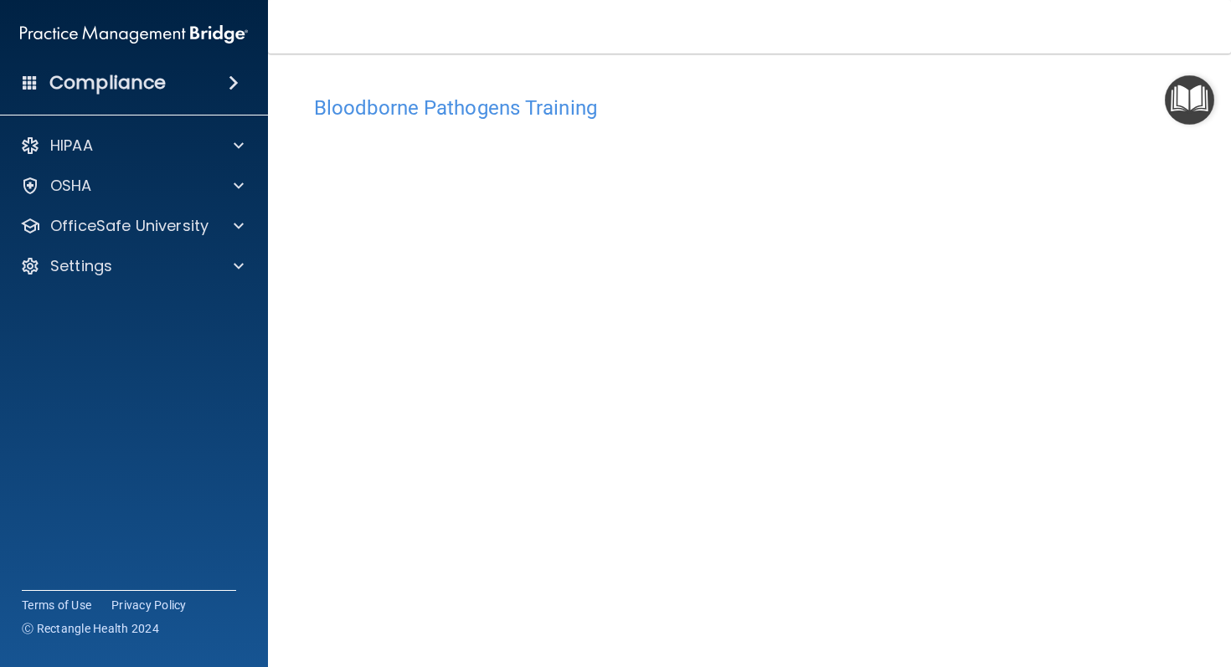
click at [435, 102] on h4 "Bloodborne Pathogens Training" at bounding box center [749, 108] width 871 height 22
click at [121, 228] on p "OfficeSafe University" at bounding box center [129, 226] width 158 height 20
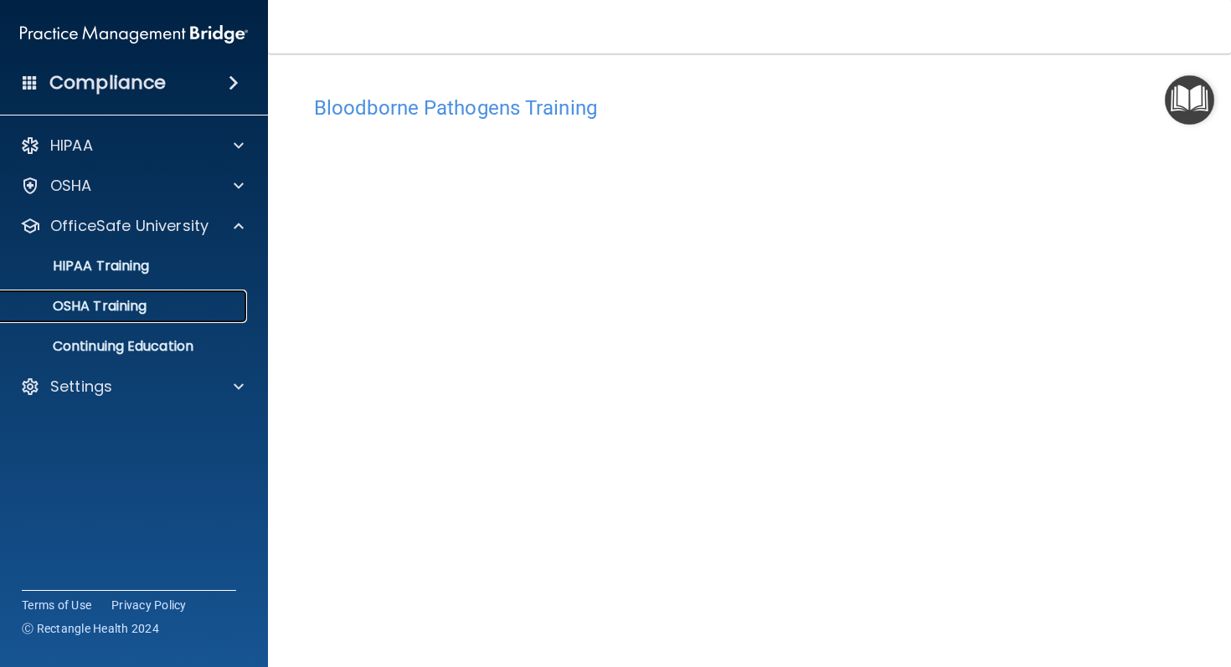
click at [111, 303] on p "OSHA Training" at bounding box center [79, 306] width 136 height 17
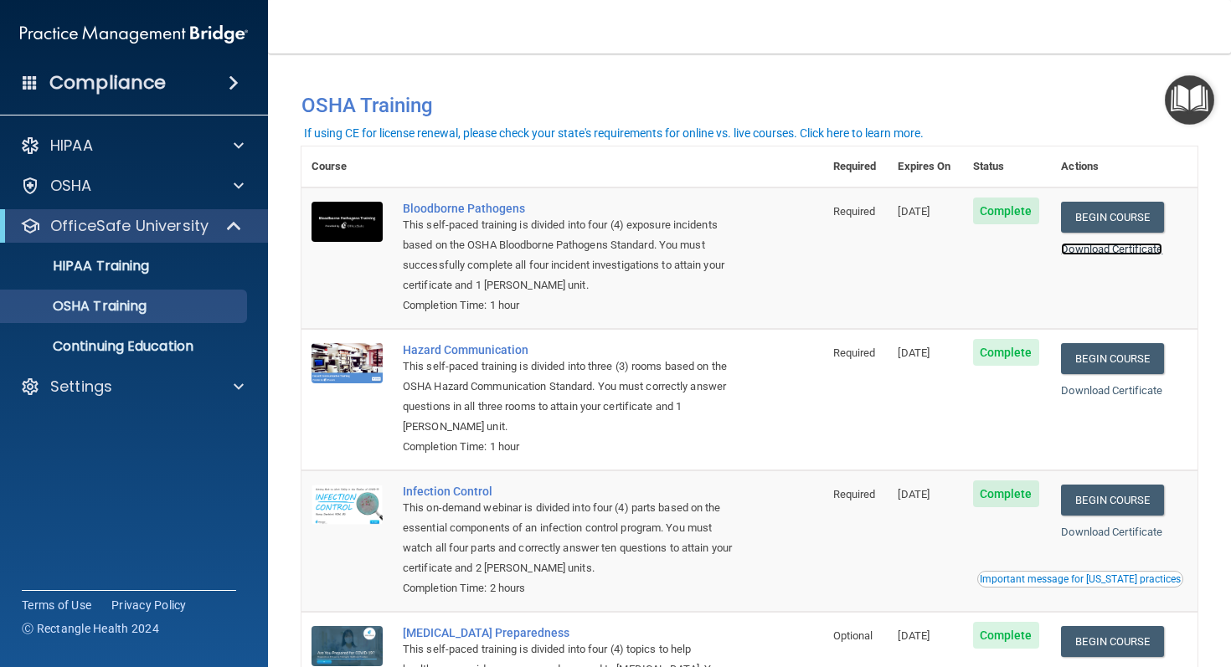
click at [1108, 252] on link "Download Certificate" at bounding box center [1111, 249] width 101 height 13
click at [823, 248] on td "Required" at bounding box center [855, 258] width 65 height 141
click at [1084, 219] on link "Begin Course" at bounding box center [1112, 217] width 102 height 31
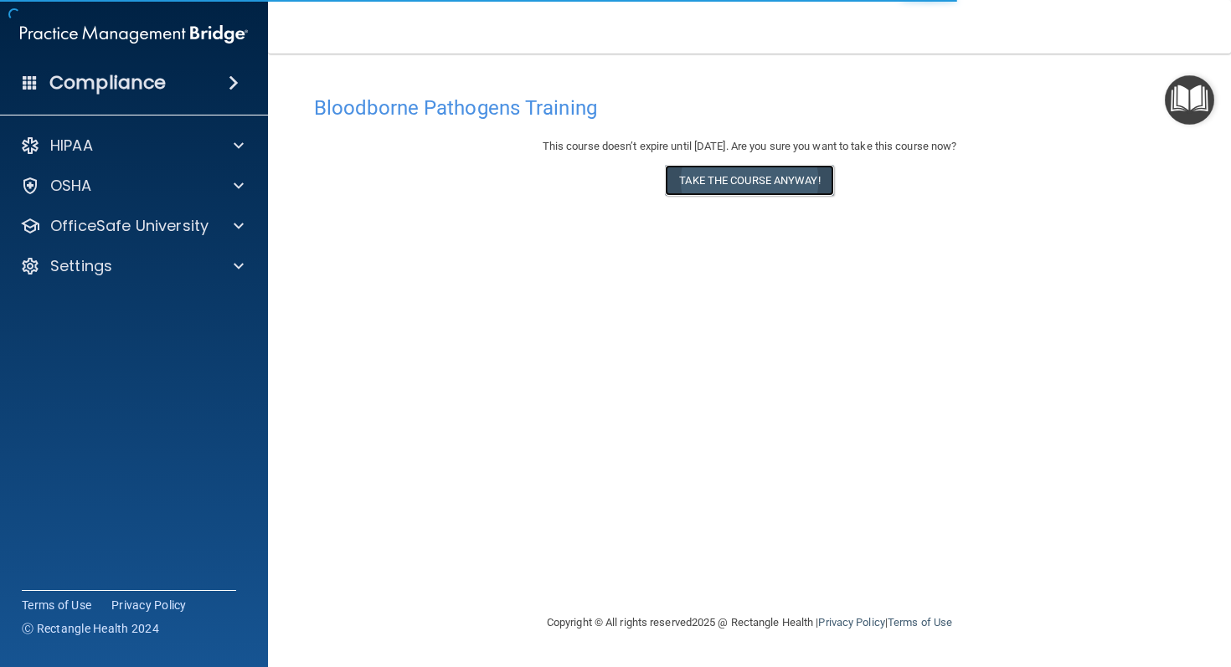
click at [748, 165] on button "Take the course anyway!" at bounding box center [749, 180] width 168 height 31
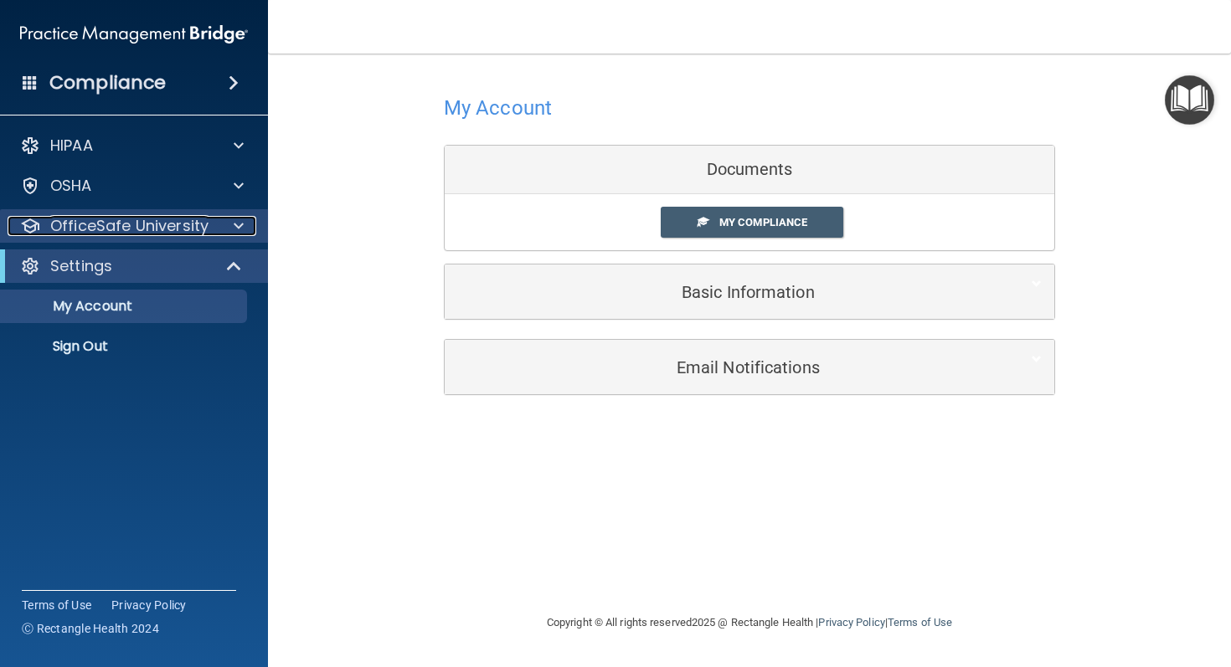
click at [241, 232] on span at bounding box center [239, 226] width 10 height 20
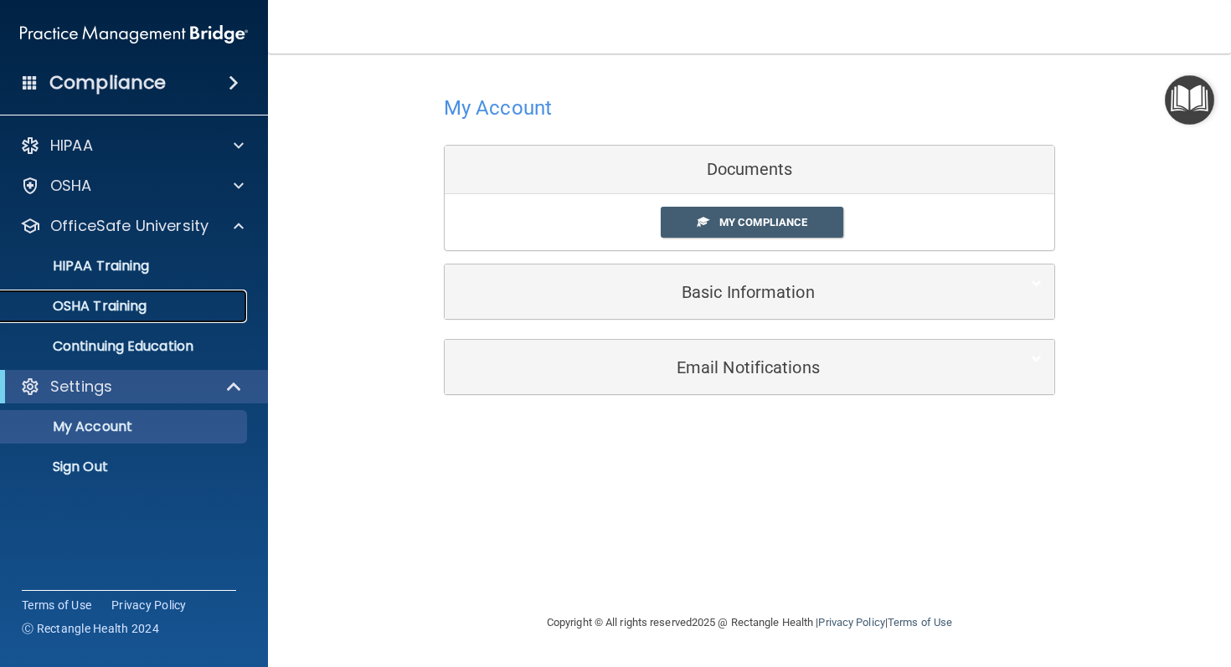
click at [161, 304] on div "OSHA Training" at bounding box center [125, 306] width 229 height 17
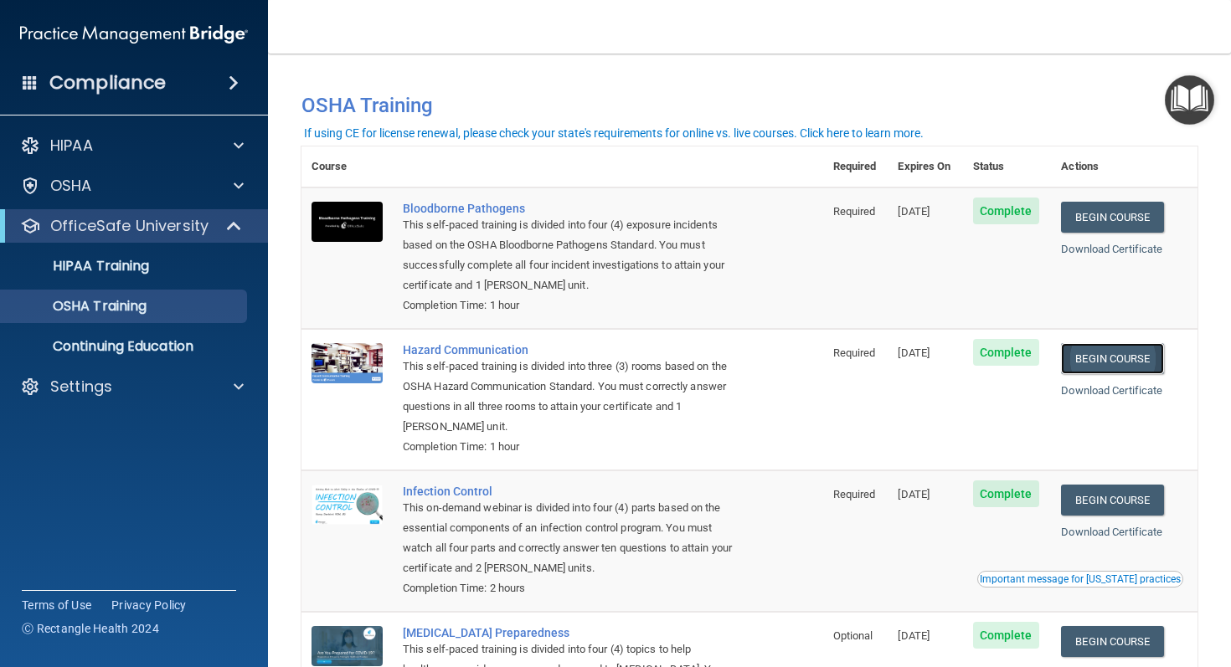
click at [1116, 355] on link "Begin Course" at bounding box center [1112, 358] width 102 height 31
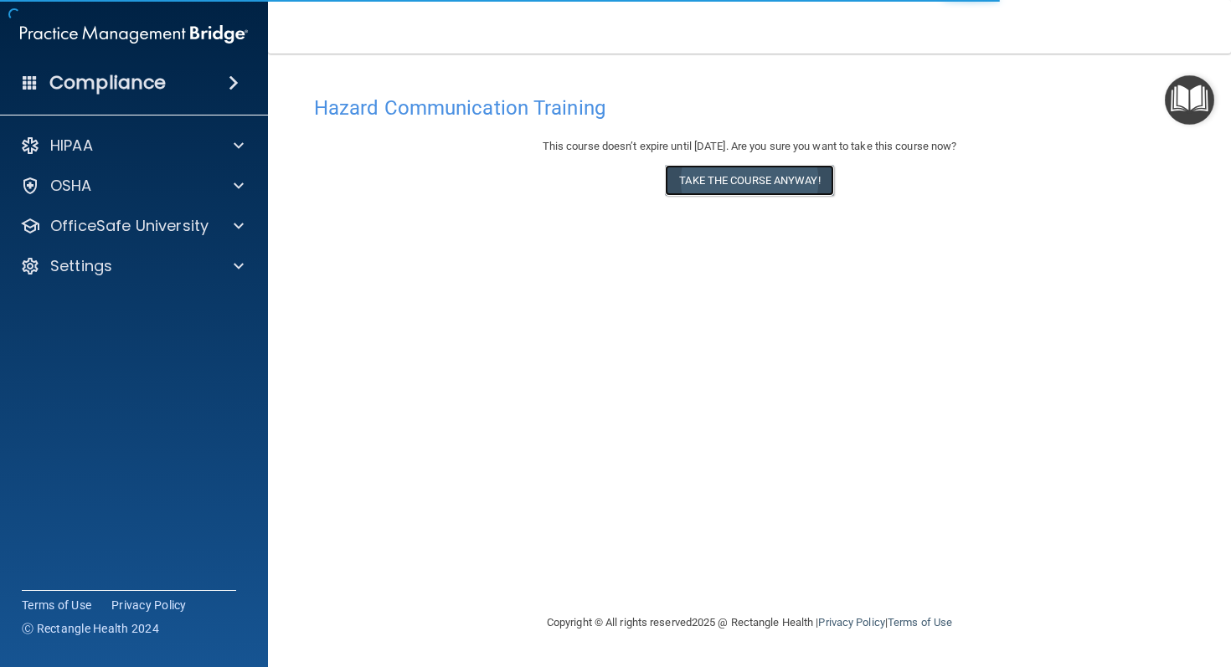
click at [774, 181] on button "Take the course anyway!" at bounding box center [749, 180] width 168 height 31
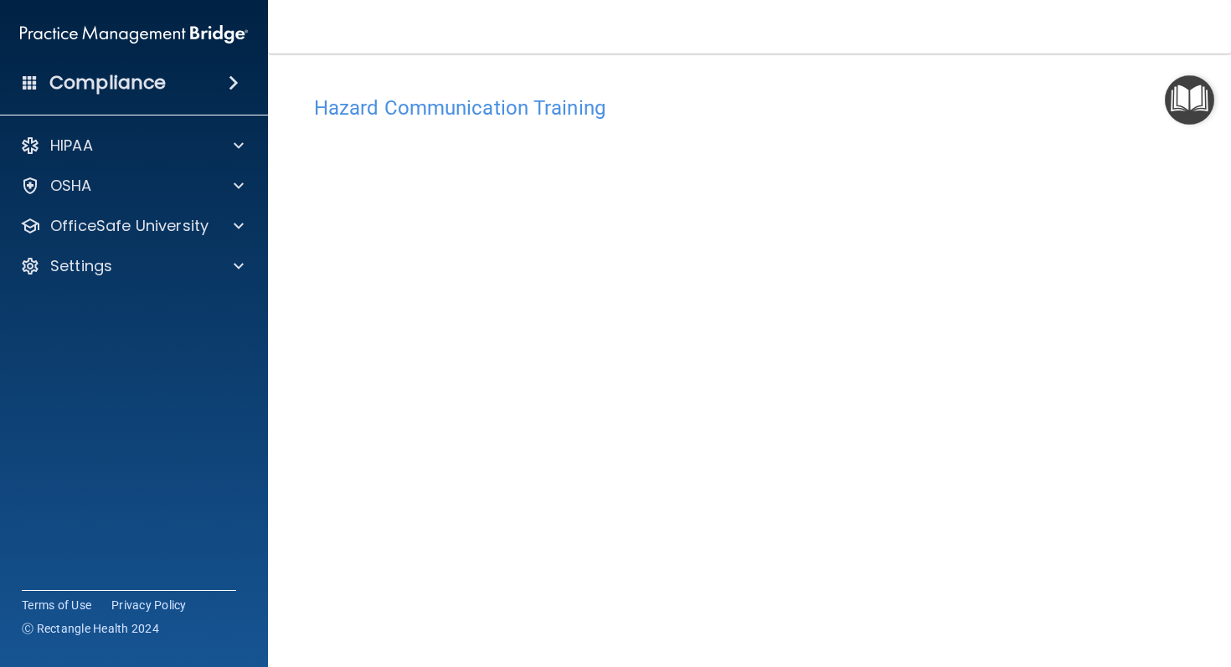
scroll to position [33, 0]
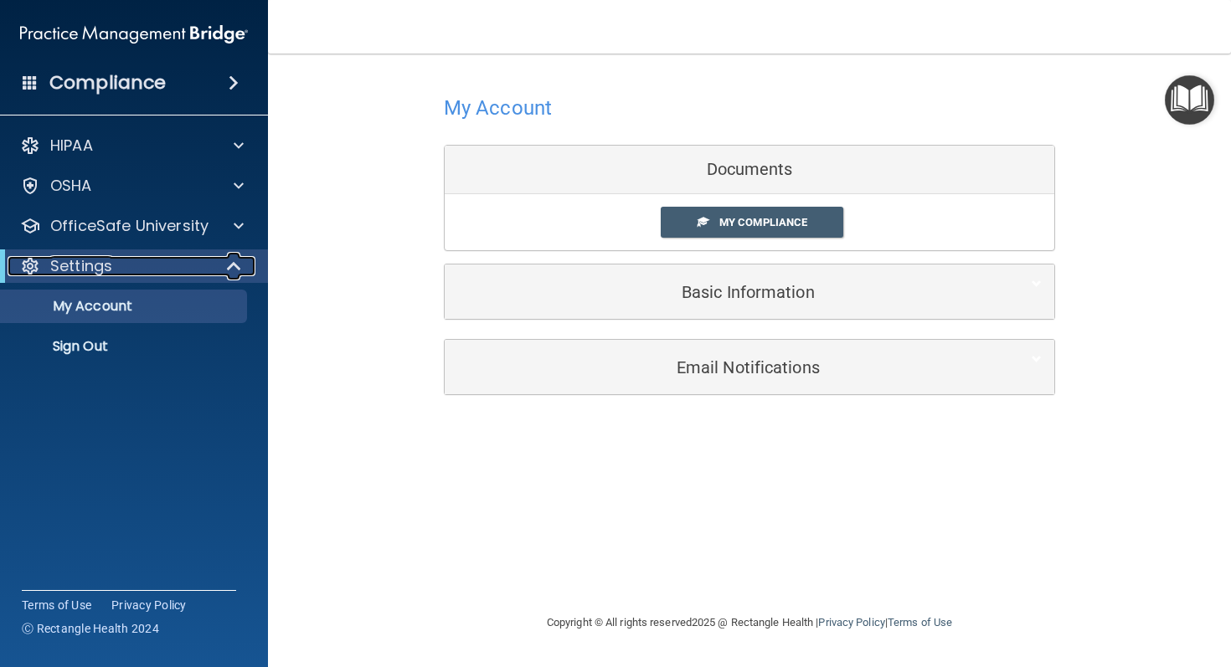
click at [125, 265] on div "Settings" at bounding box center [111, 266] width 207 height 20
click at [201, 269] on div "Settings" at bounding box center [111, 266] width 207 height 20
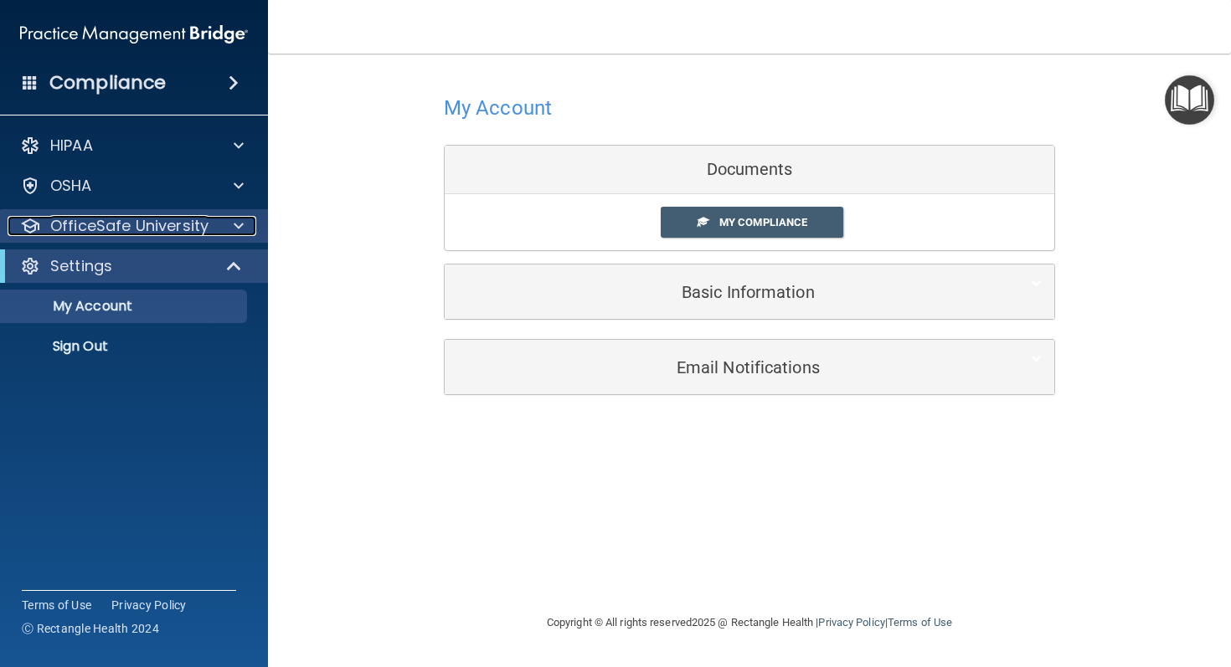
click at [240, 227] on span at bounding box center [239, 226] width 10 height 20
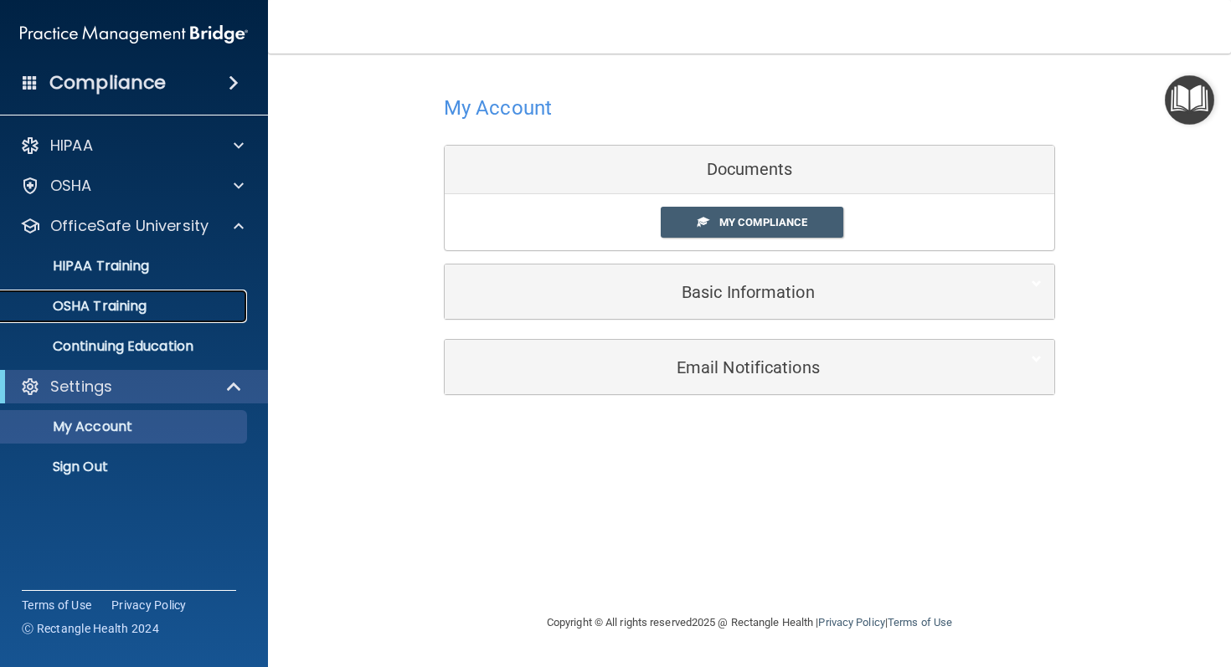
click at [141, 303] on p "OSHA Training" at bounding box center [79, 306] width 136 height 17
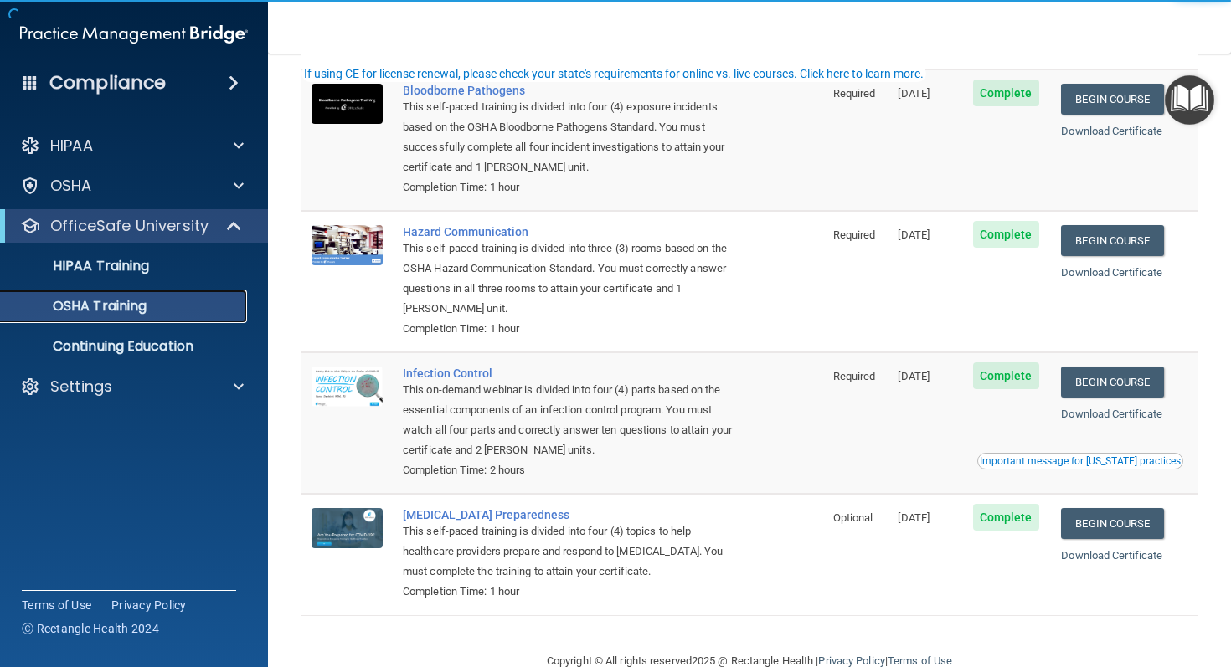
scroll to position [154, 0]
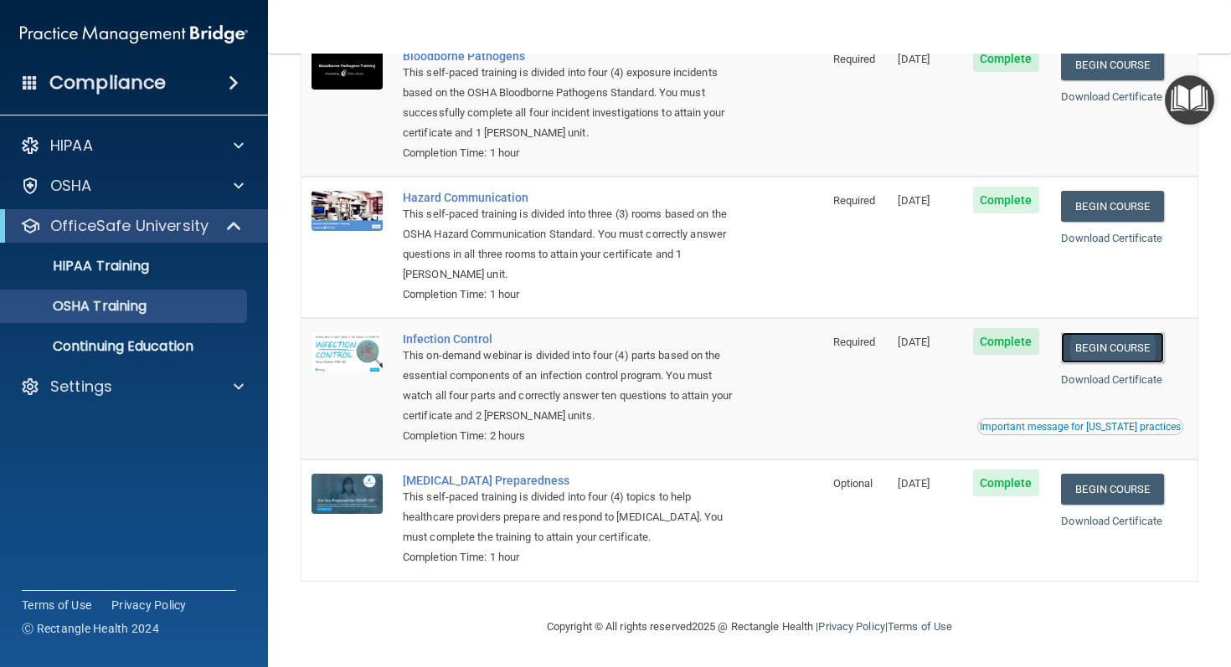
click at [1104, 347] on link "Begin Course" at bounding box center [1112, 347] width 102 height 31
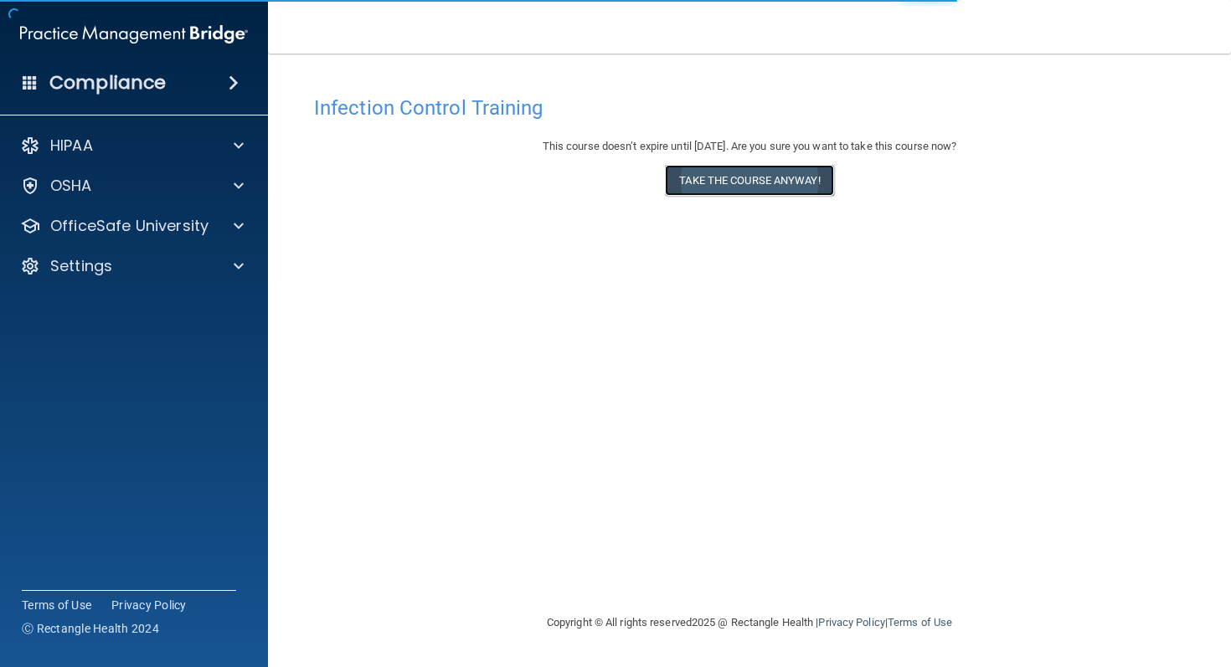
click at [759, 191] on button "Take the course anyway!" at bounding box center [749, 180] width 168 height 31
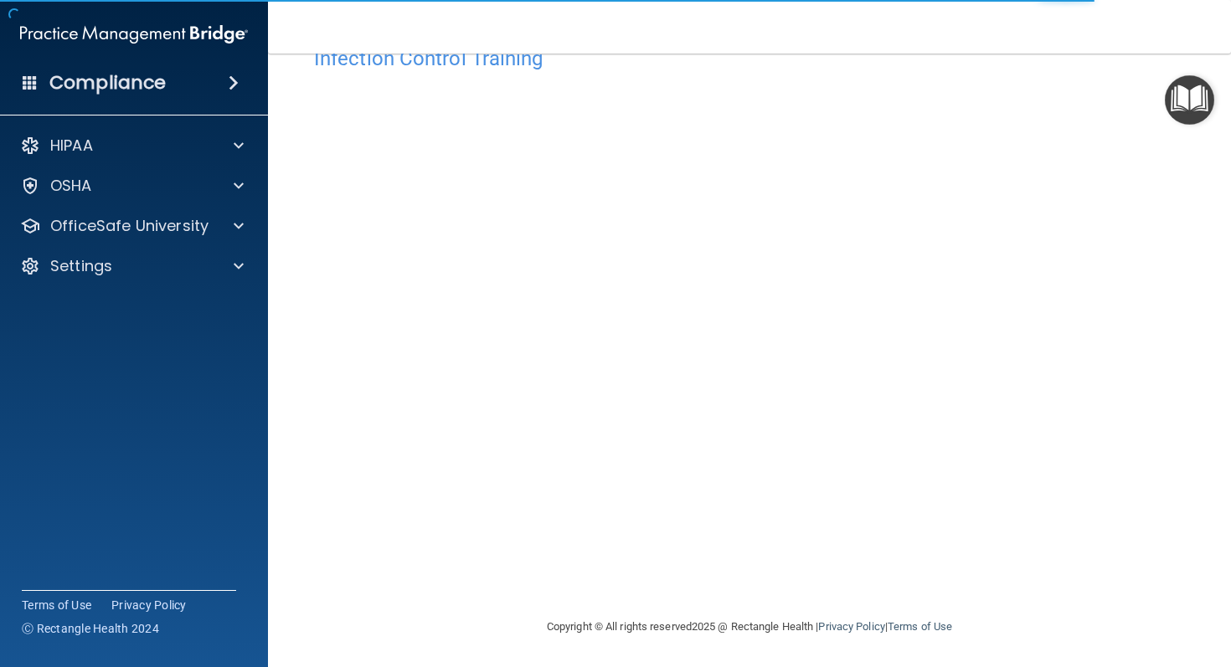
scroll to position [49, 0]
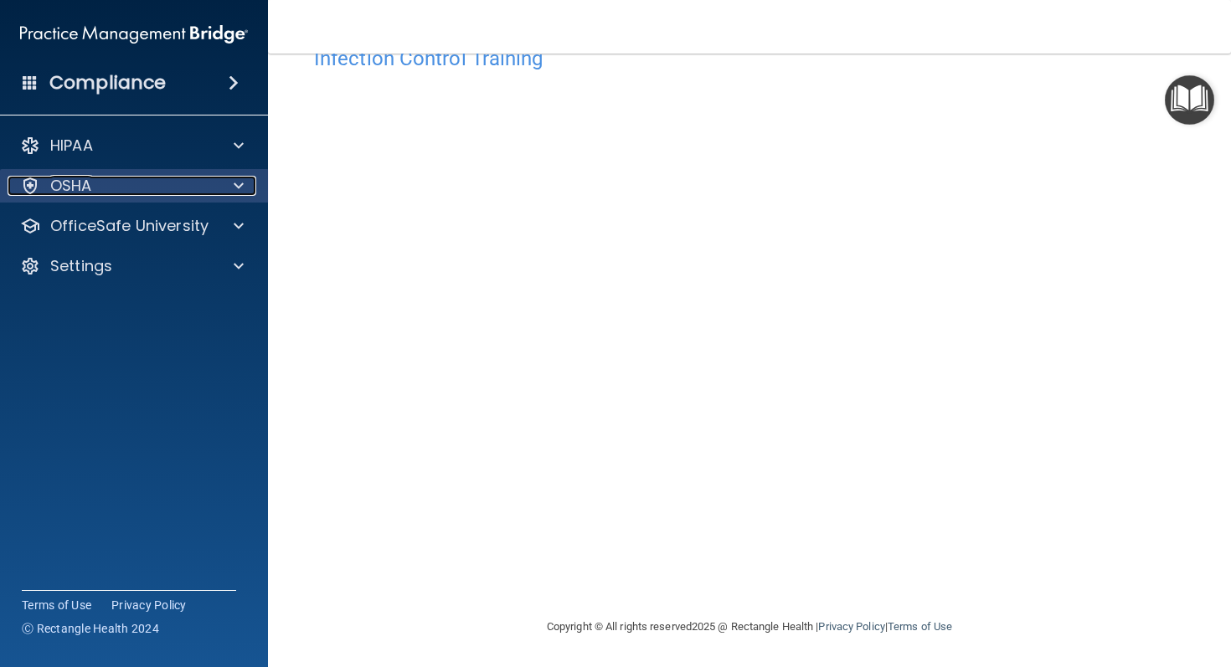
click at [126, 189] on div "OSHA" at bounding box center [112, 186] width 208 height 20
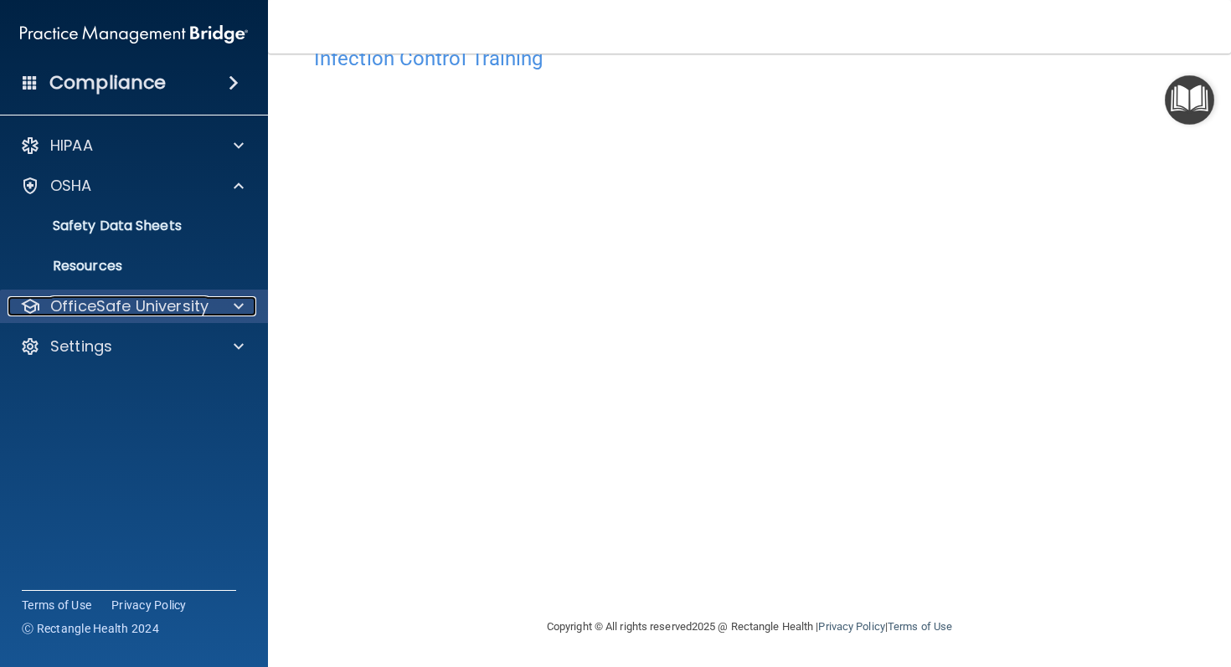
click at [153, 311] on p "OfficeSafe University" at bounding box center [129, 306] width 158 height 20
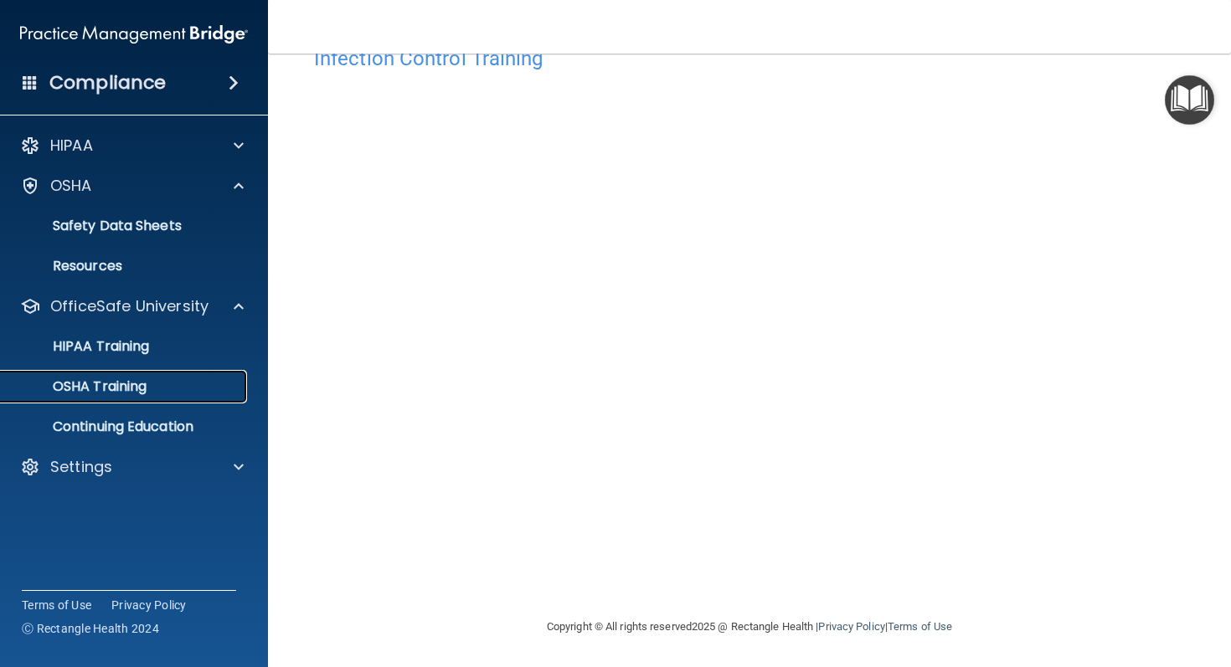
click at [136, 388] on p "OSHA Training" at bounding box center [79, 386] width 136 height 17
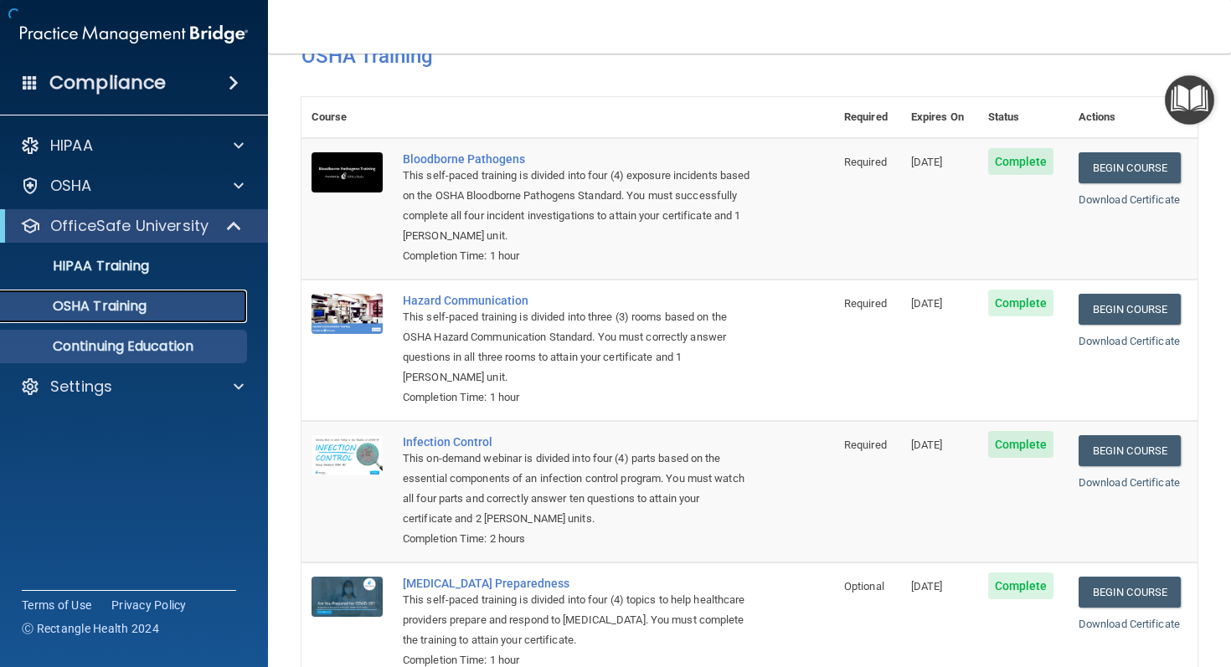
scroll to position [154, 0]
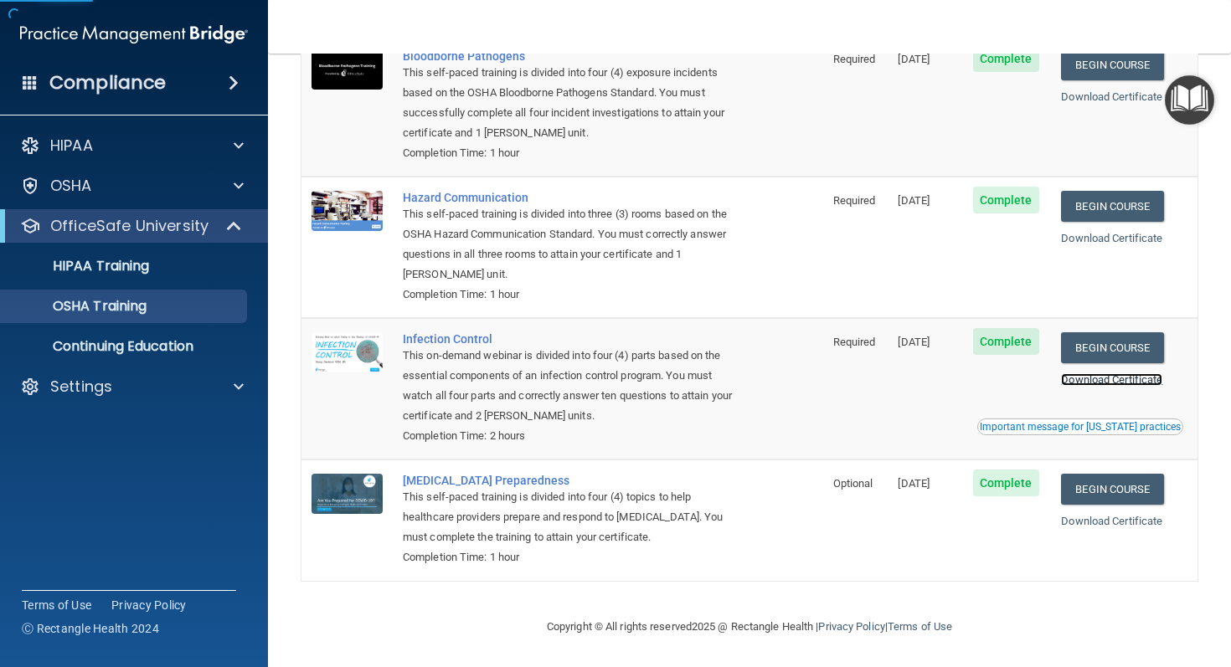
click at [1126, 383] on link "Download Certificate" at bounding box center [1111, 379] width 101 height 13
click at [1130, 488] on link "Begin Course" at bounding box center [1112, 489] width 102 height 31
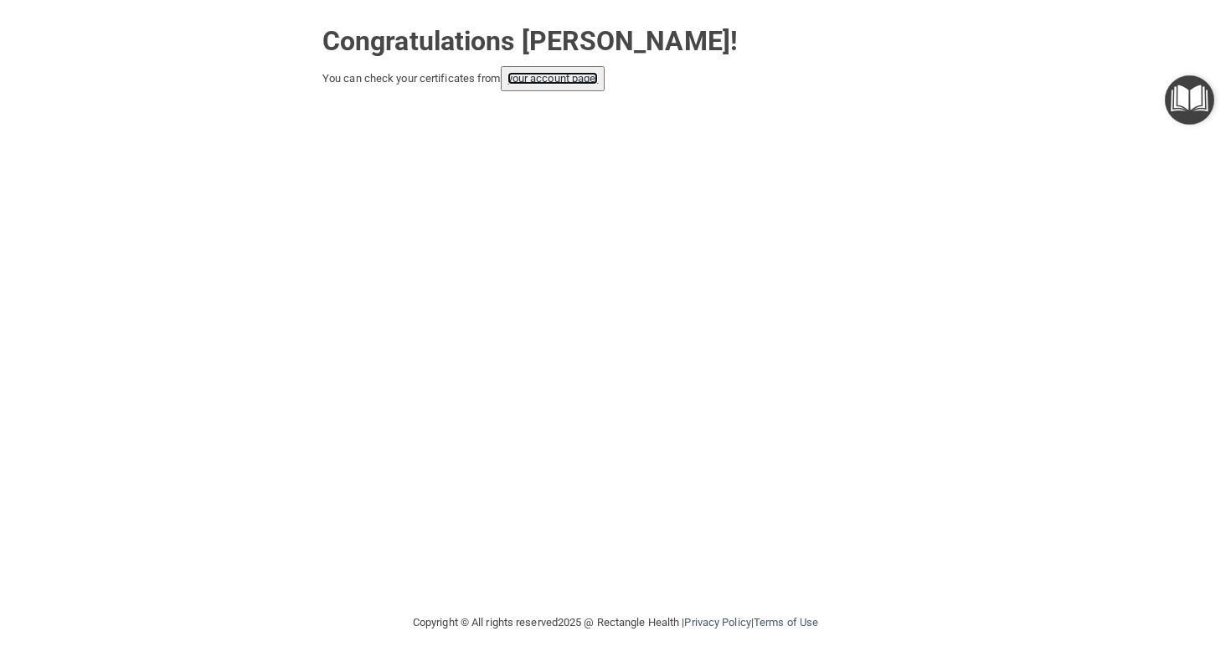
click at [579, 74] on link "your account page!" at bounding box center [552, 78] width 91 height 13
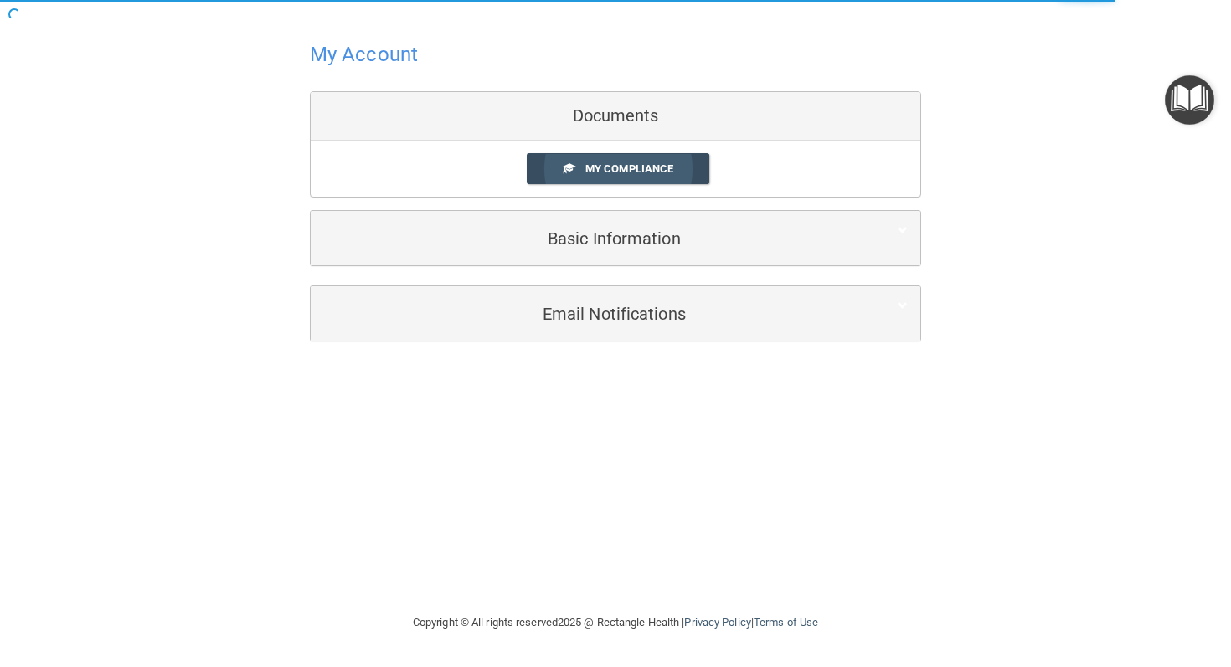
click at [653, 173] on span "My Compliance" at bounding box center [629, 168] width 88 height 13
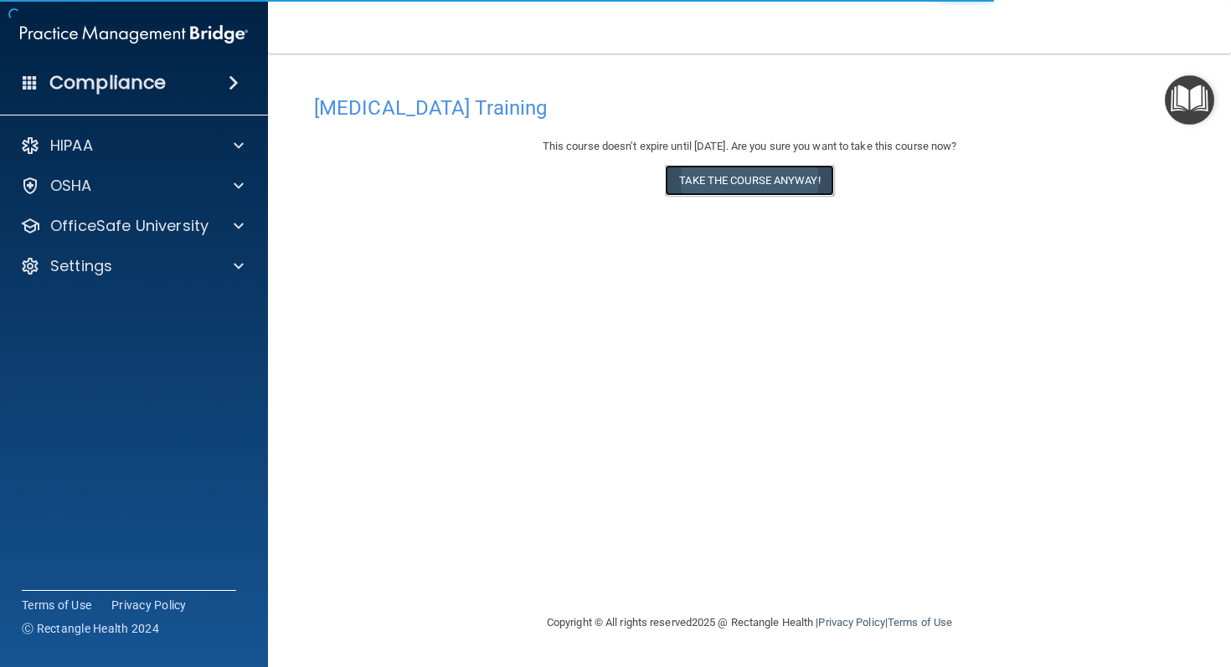
click at [766, 170] on button "Take the course anyway!" at bounding box center [749, 180] width 168 height 31
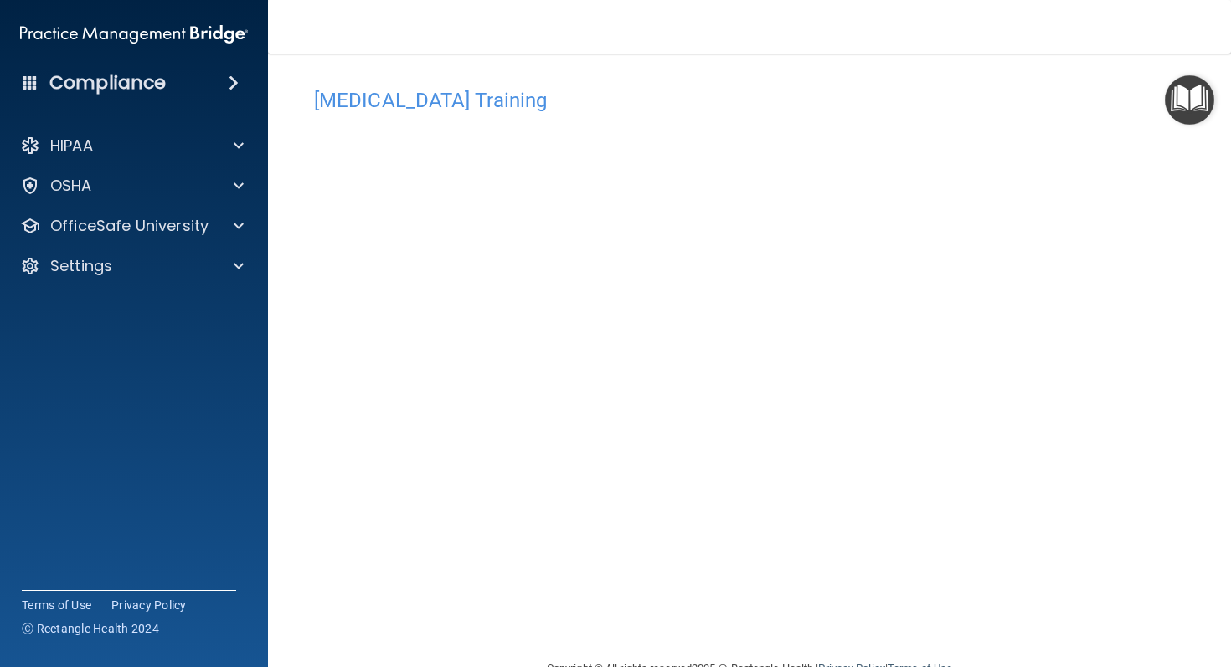
scroll to position [49, 0]
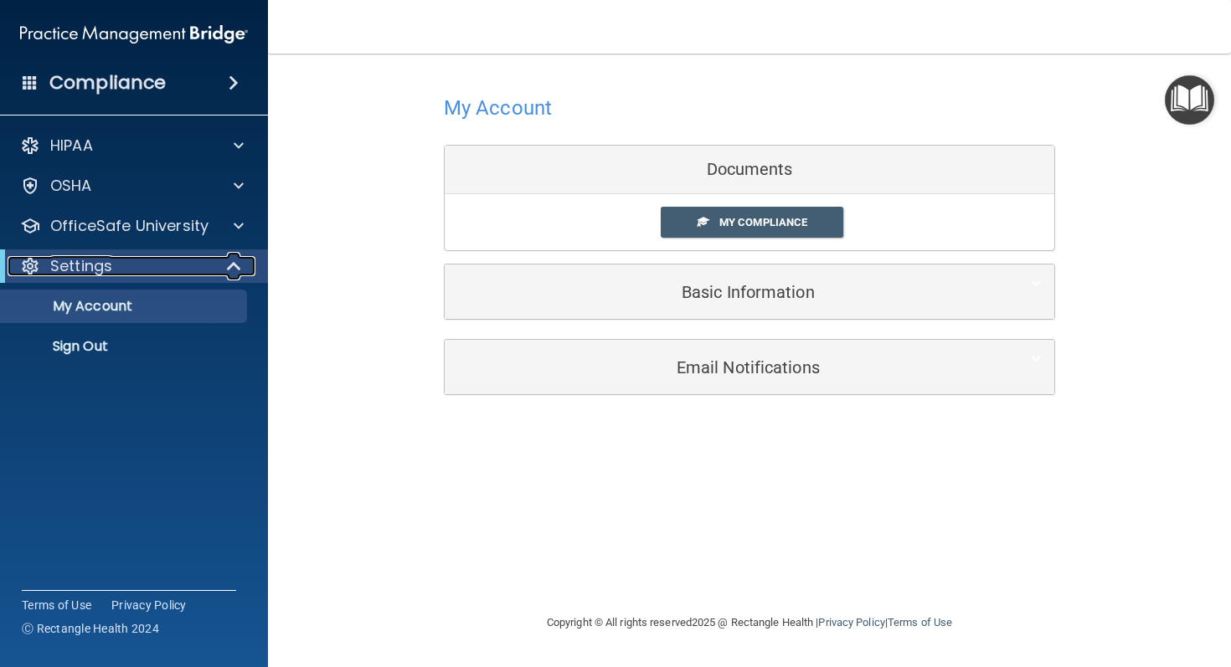
click at [238, 275] on span at bounding box center [236, 266] width 14 height 20
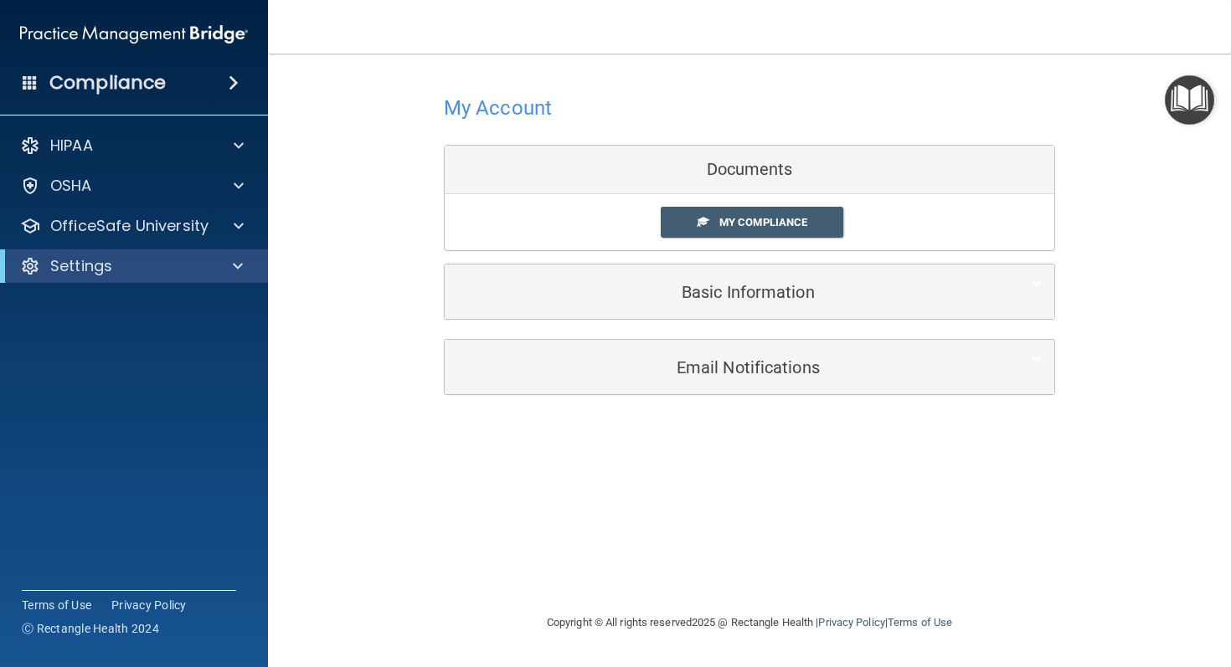
click at [194, 280] on div "Settings" at bounding box center [134, 265] width 268 height 33
click at [232, 275] on div at bounding box center [234, 266] width 41 height 20
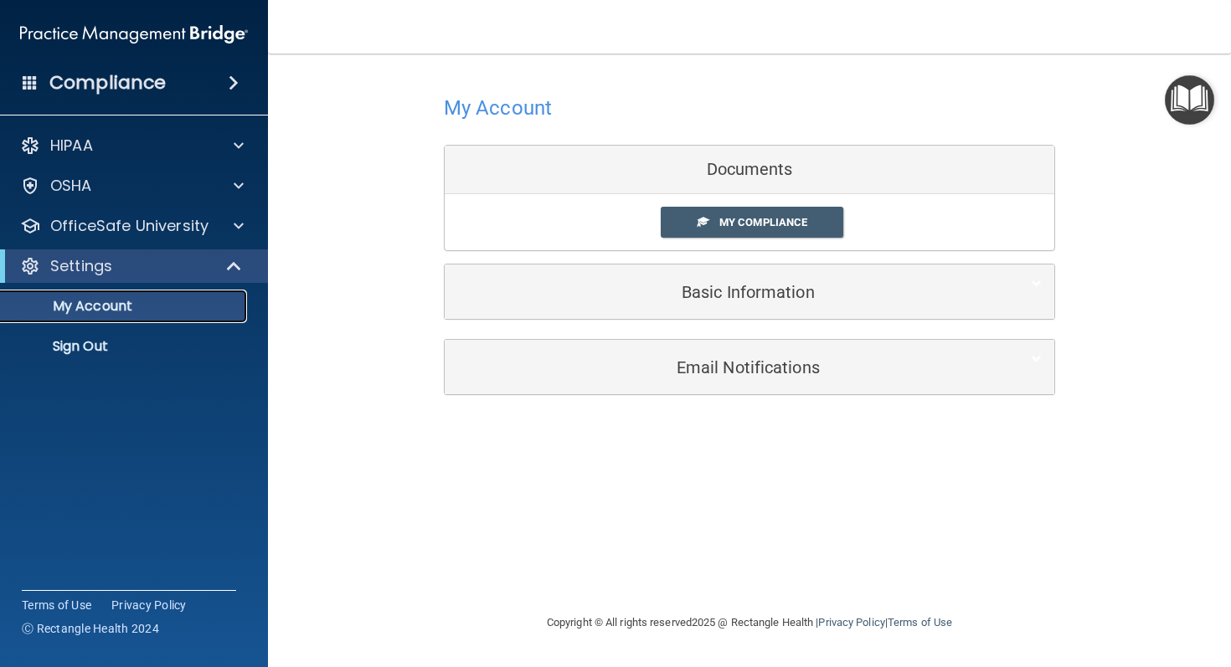
click at [148, 310] on p "My Account" at bounding box center [125, 306] width 229 height 17
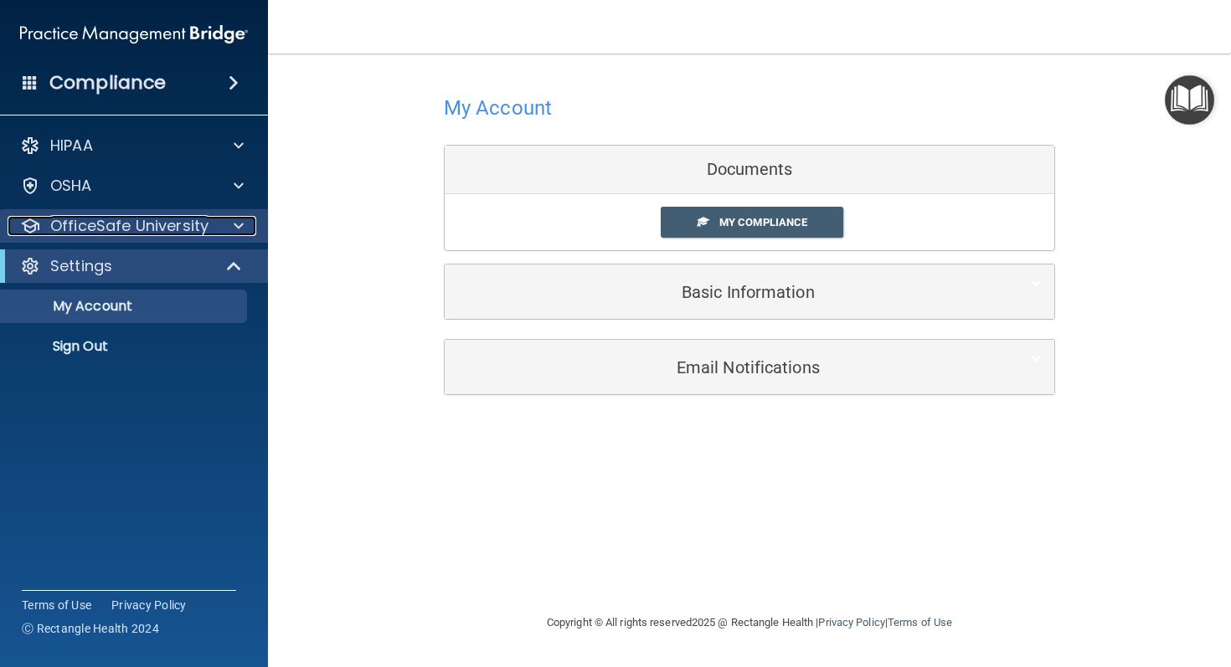
click at [234, 228] on span at bounding box center [239, 226] width 10 height 20
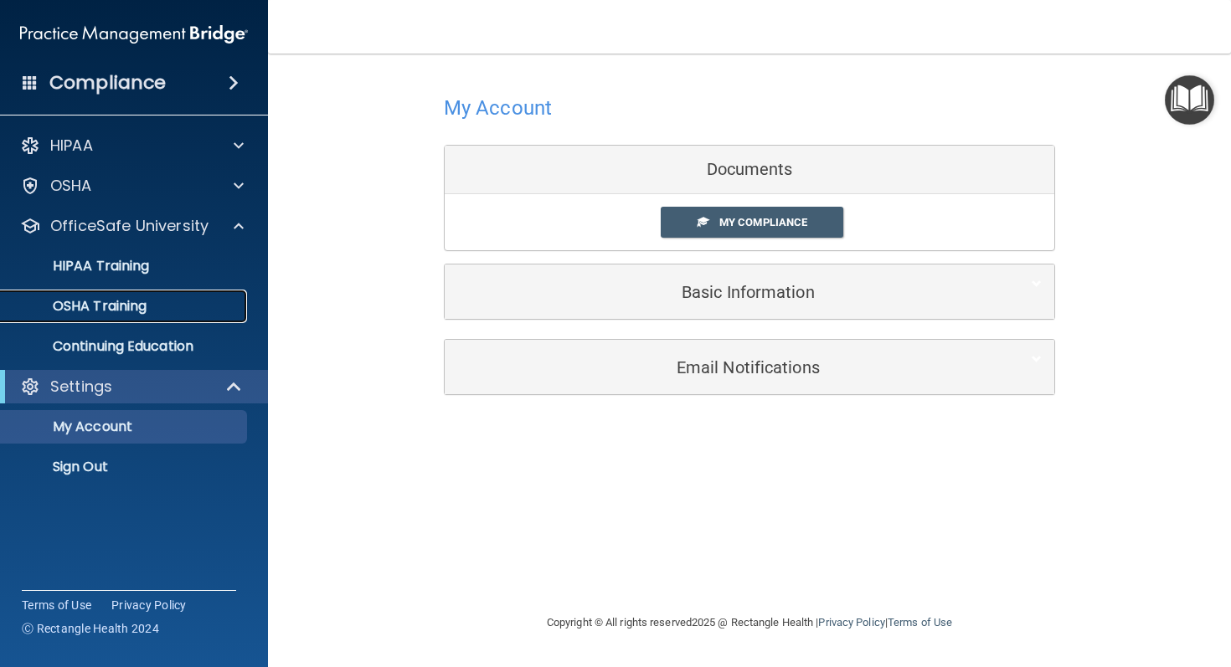
click at [136, 296] on link "OSHA Training" at bounding box center [115, 306] width 264 height 33
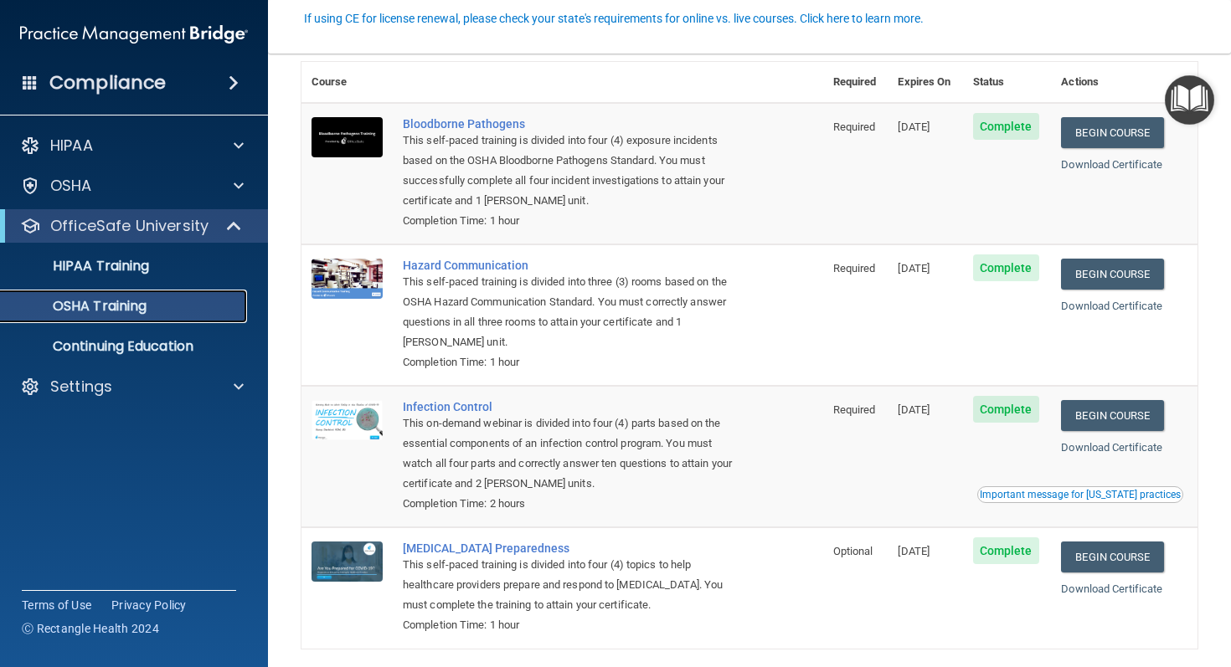
scroll to position [154, 0]
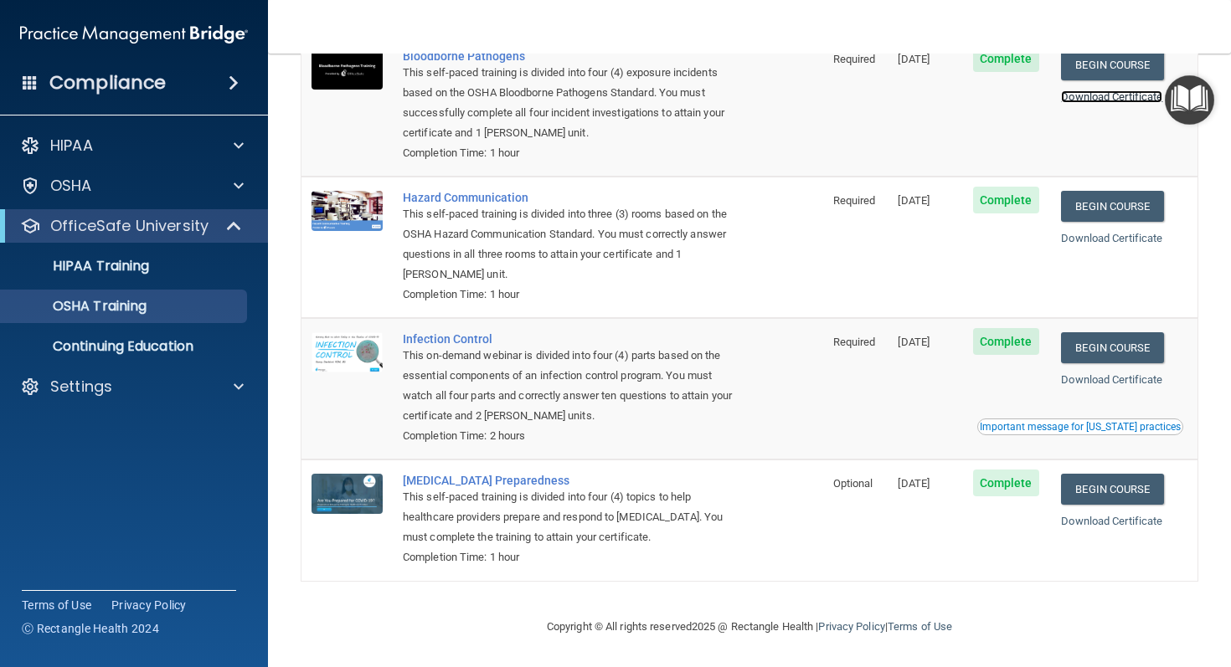
click at [1135, 98] on link "Download Certificate" at bounding box center [1111, 96] width 101 height 13
click at [1086, 240] on link "Download Certificate" at bounding box center [1111, 238] width 101 height 13
click at [1123, 381] on link "Download Certificate" at bounding box center [1111, 379] width 101 height 13
click at [1130, 527] on div "Download Certificate" at bounding box center [1124, 522] width 126 height 20
click at [1131, 516] on link "Download Certificate" at bounding box center [1111, 521] width 101 height 13
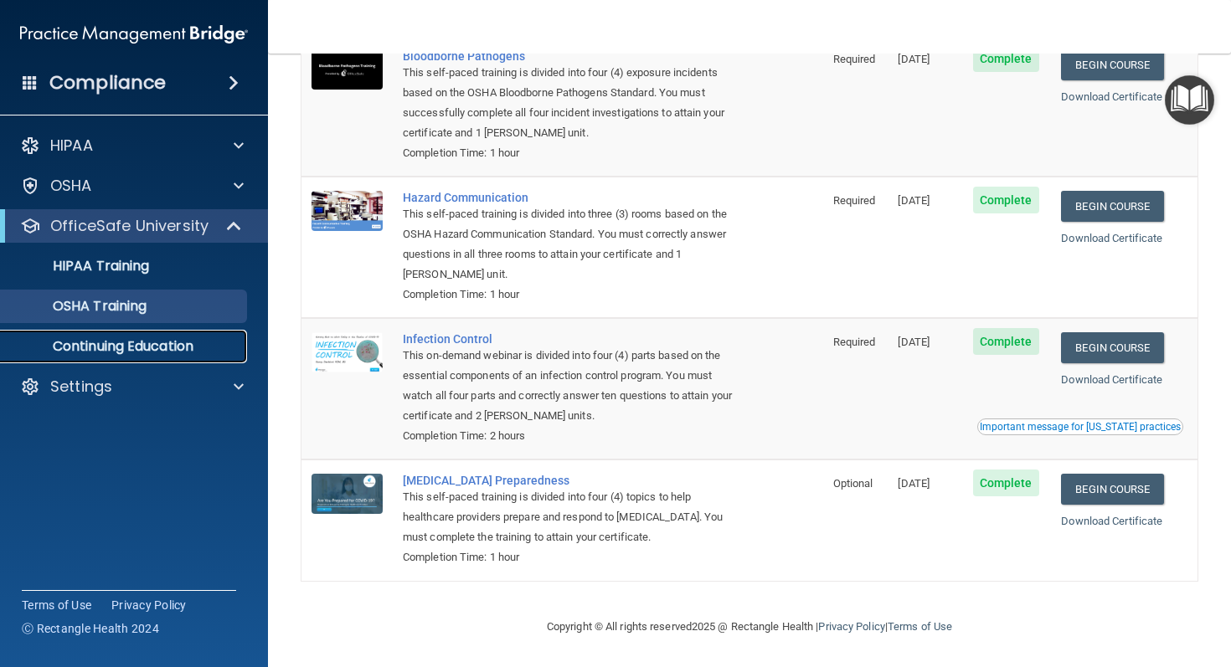
click at [172, 345] on p "Continuing Education" at bounding box center [125, 346] width 229 height 17
